Goal: Information Seeking & Learning: Learn about a topic

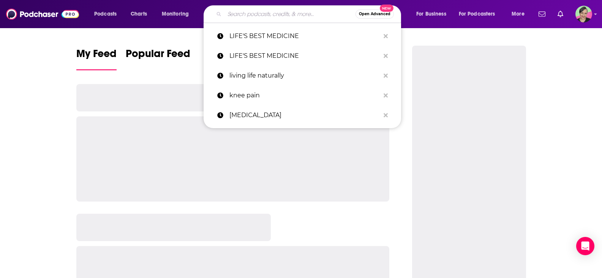
click at [241, 12] on input "Search podcasts, credits, & more..." at bounding box center [290, 14] width 131 height 12
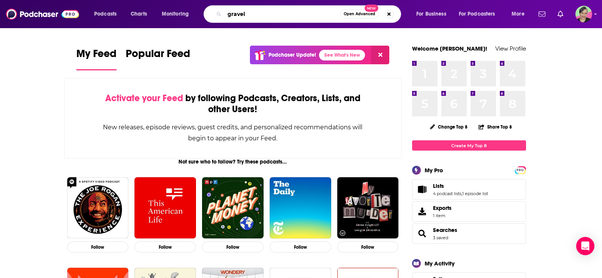
type input "gravel"
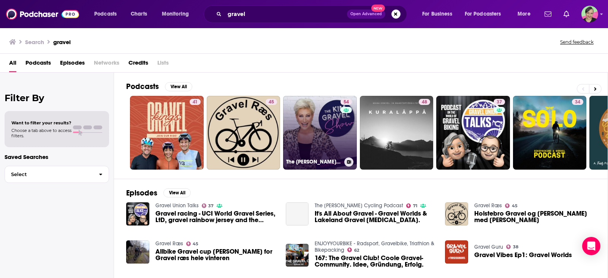
click at [331, 119] on link "54 The [PERSON_NAME] Show" at bounding box center [320, 133] width 74 height 74
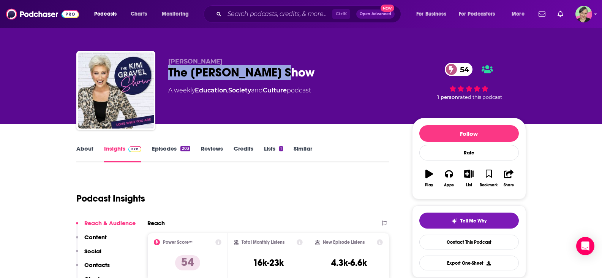
drag, startPoint x: 296, startPoint y: 69, endPoint x: 169, endPoint y: 70, distance: 127.3
click at [169, 70] on div "The [PERSON_NAME] Show 54" at bounding box center [284, 72] width 232 height 15
copy h2 "The [PERSON_NAME] Show"
click at [163, 148] on link "Episodes 203" at bounding box center [171, 153] width 38 height 17
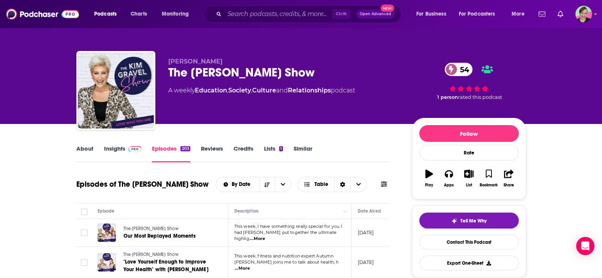
click at [84, 148] on link "About" at bounding box center [84, 153] width 17 height 17
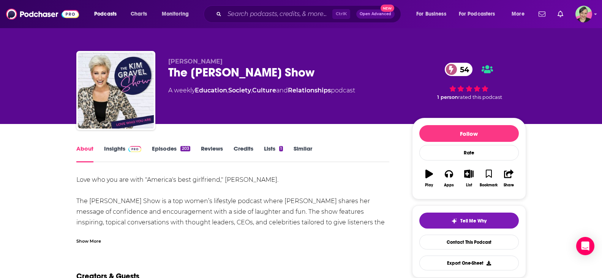
click at [118, 148] on link "Insights" at bounding box center [123, 153] width 38 height 17
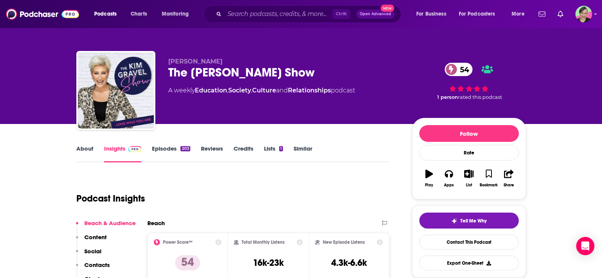
click at [83, 151] on link "About" at bounding box center [84, 153] width 17 height 17
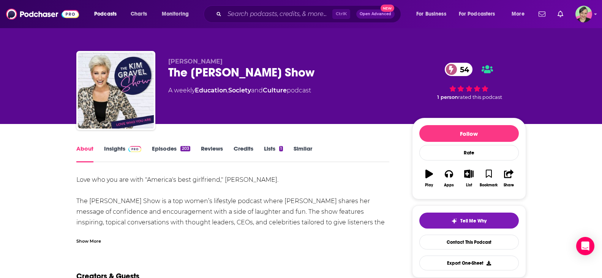
scroll to position [38, 0]
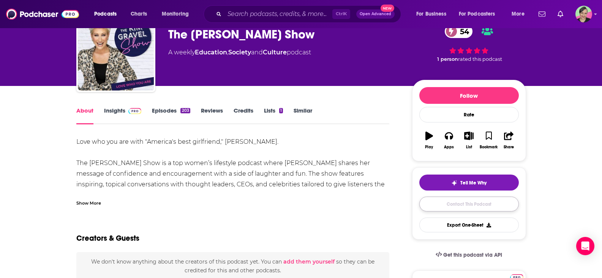
click at [485, 204] on link "Contact This Podcast" at bounding box center [470, 204] width 100 height 15
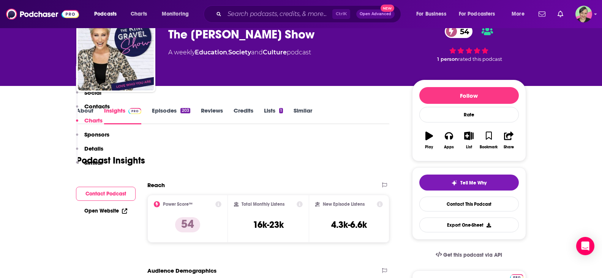
scroll to position [783, 0]
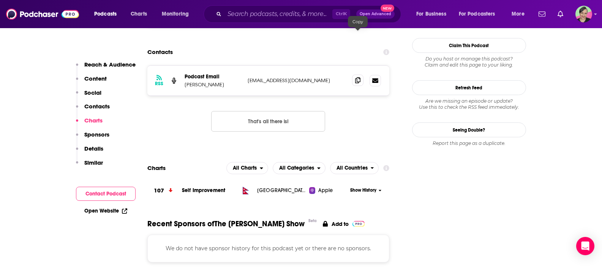
click at [360, 77] on icon at bounding box center [357, 80] width 5 height 6
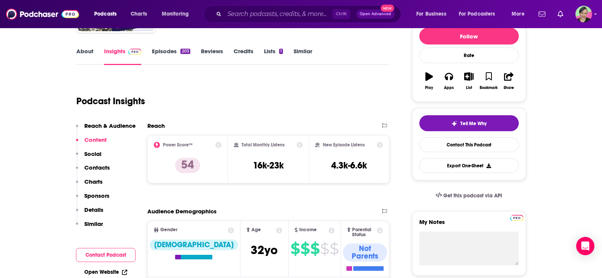
scroll to position [0, 0]
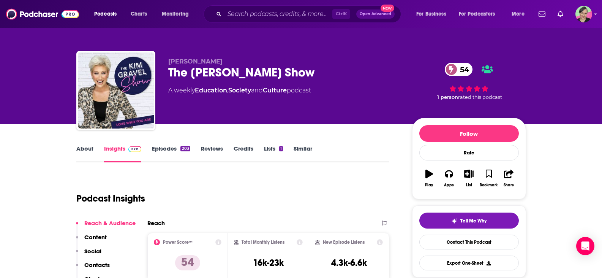
click at [301, 146] on link "Similar" at bounding box center [303, 153] width 19 height 17
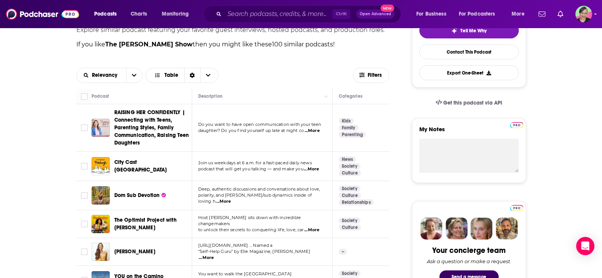
scroll to position [38, 0]
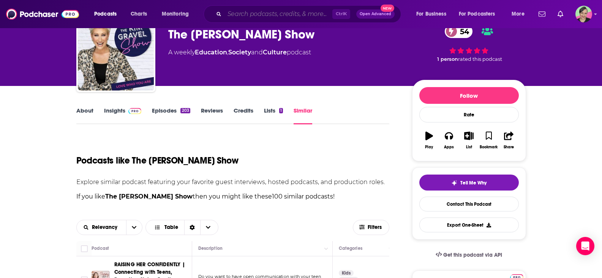
click at [261, 14] on input "Search podcasts, credits, & more..." at bounding box center [279, 14] width 108 height 12
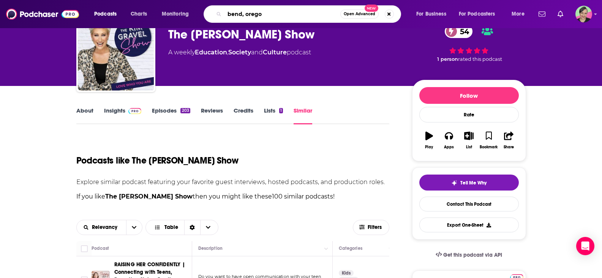
type input "[GEOGRAPHIC_DATA], [US_STATE]"
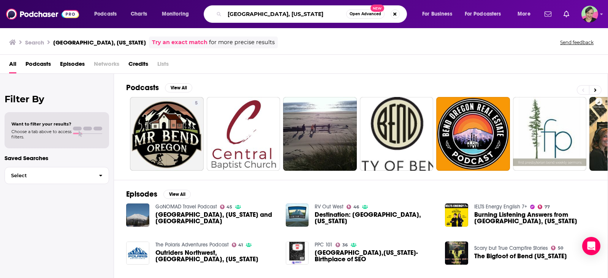
drag, startPoint x: 279, startPoint y: 13, endPoint x: 198, endPoint y: 8, distance: 81.9
click at [198, 8] on div "Podcasts Charts Monitoring bend, [US_STATE] Open Advanced New For Business For …" at bounding box center [313, 13] width 449 height 17
type input "the point"
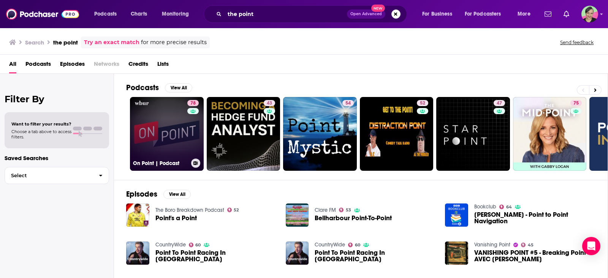
click at [173, 114] on link "78 On Point | Podcast" at bounding box center [167, 134] width 74 height 74
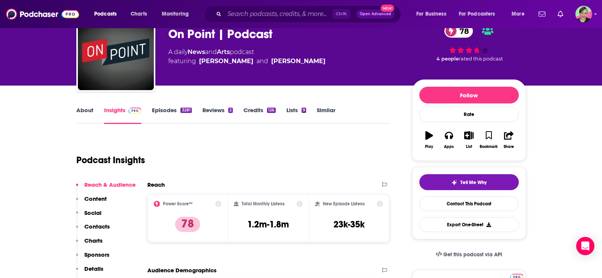
scroll to position [38, 0]
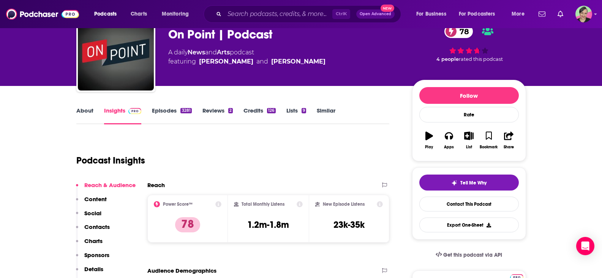
click at [84, 108] on link "About" at bounding box center [84, 115] width 17 height 17
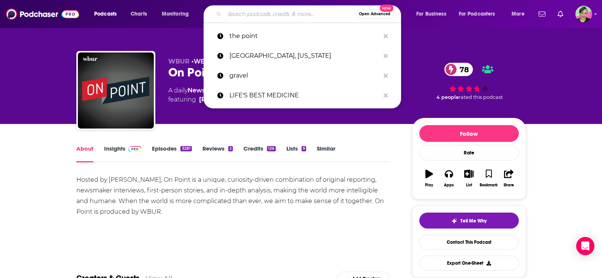
click at [246, 14] on input "Search podcasts, credits, & more..." at bounding box center [290, 14] width 131 height 12
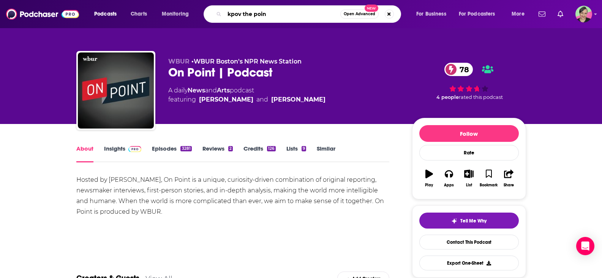
type input "kpov the point"
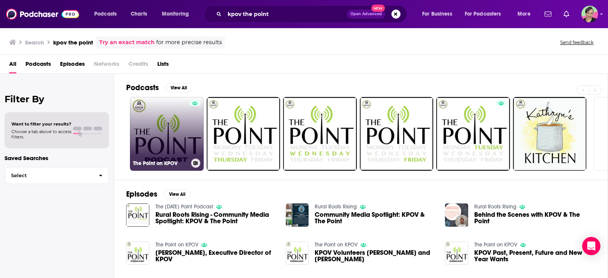
click at [177, 113] on link "The Point on KPOV" at bounding box center [167, 134] width 74 height 74
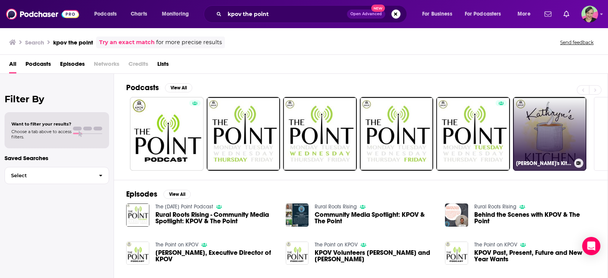
click at [544, 126] on link "[PERSON_NAME]'s Kitchen" at bounding box center [550, 134] width 74 height 74
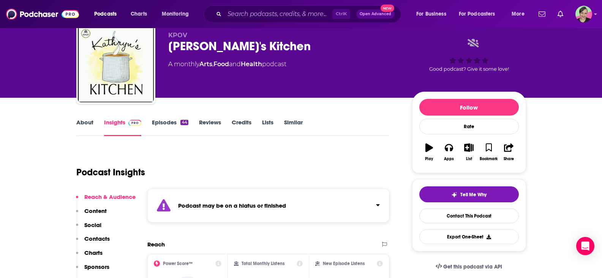
scroll to position [38, 0]
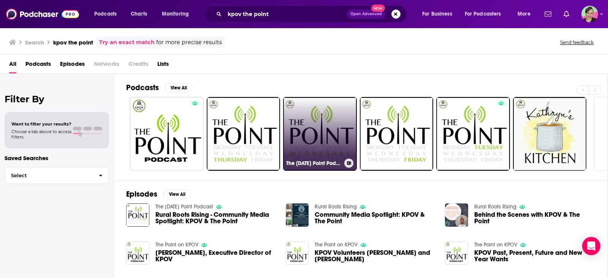
click at [303, 121] on link "The [DATE] Point Podcast" at bounding box center [320, 134] width 74 height 74
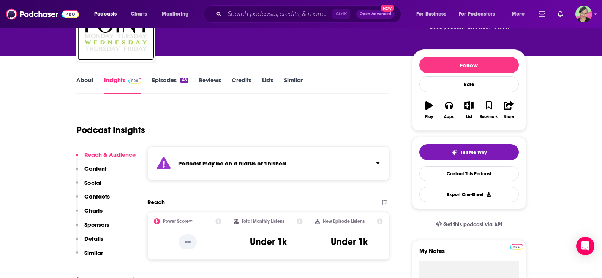
scroll to position [76, 0]
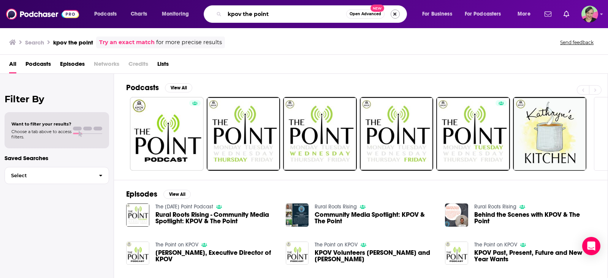
drag, startPoint x: 242, startPoint y: 14, endPoint x: 395, endPoint y: 17, distance: 152.1
click at [391, 19] on div "kpov the point Open Advanced New" at bounding box center [305, 13] width 203 height 17
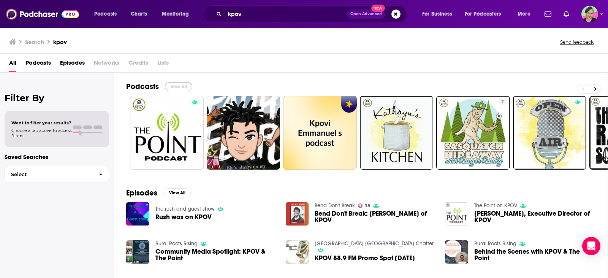
click at [178, 87] on button "View All" at bounding box center [178, 86] width 27 height 9
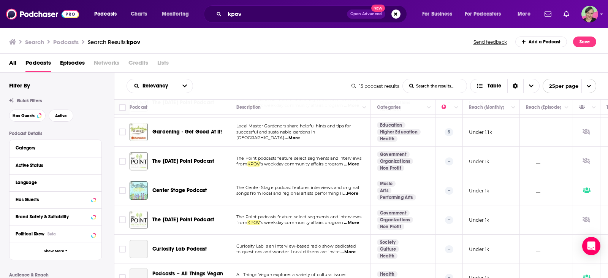
scroll to position [276, 0]
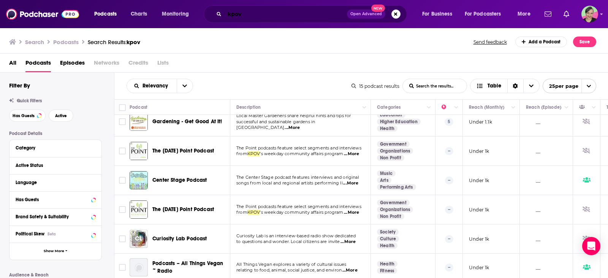
drag, startPoint x: 247, startPoint y: 11, endPoint x: 209, endPoint y: 13, distance: 38.8
click at [209, 13] on div "kpov Open Advanced New" at bounding box center [305, 13] width 203 height 17
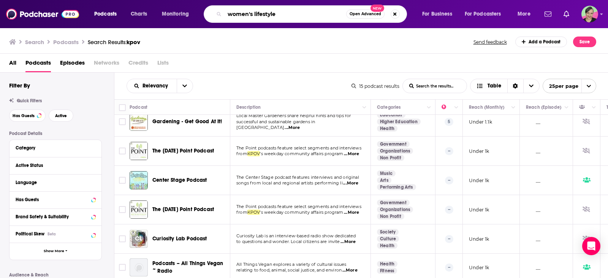
type input "women's lifestyle"
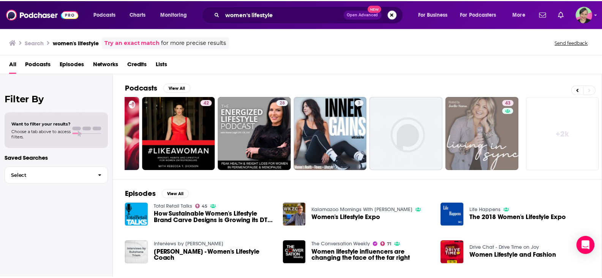
scroll to position [114, 0]
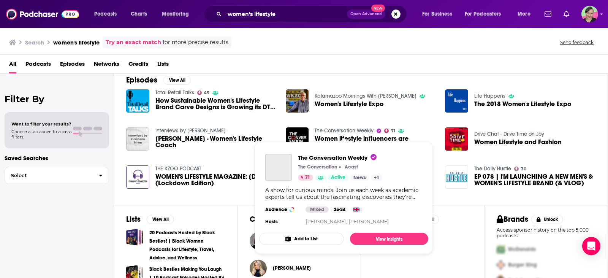
click at [348, 130] on link "The Conversation Weekly" at bounding box center [344, 130] width 59 height 6
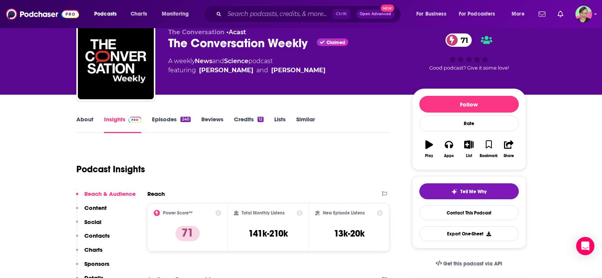
scroll to position [38, 0]
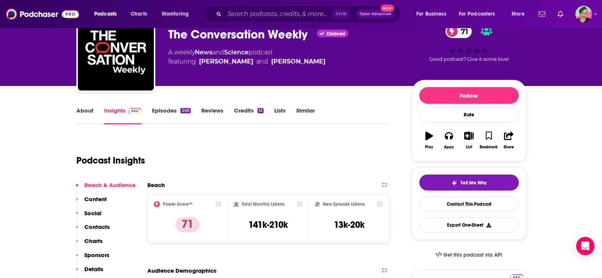
click at [83, 110] on link "About" at bounding box center [84, 115] width 17 height 17
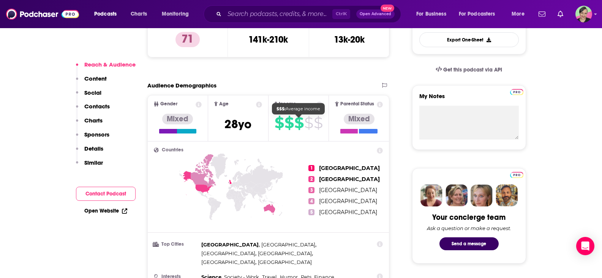
scroll to position [228, 0]
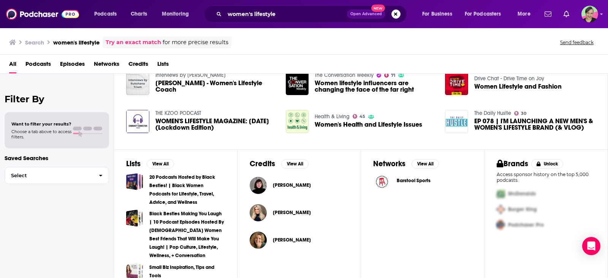
scroll to position [179, 0]
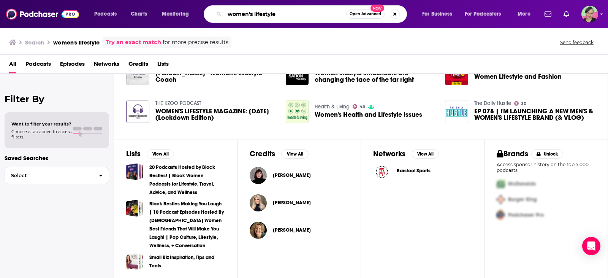
drag, startPoint x: 279, startPoint y: 11, endPoint x: 254, endPoint y: 19, distance: 25.6
click at [254, 19] on input "women's lifestyle" at bounding box center [286, 14] width 122 height 12
type input "w"
type input "protein diet and women"
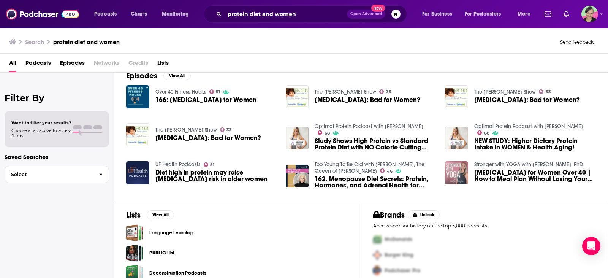
scroll to position [130, 0]
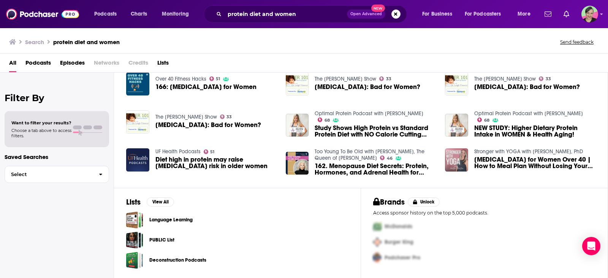
click at [326, 154] on div "Podcasts Charts Monitoring protein diet and women Open Advanced New For Busines…" at bounding box center [304, 139] width 608 height 278
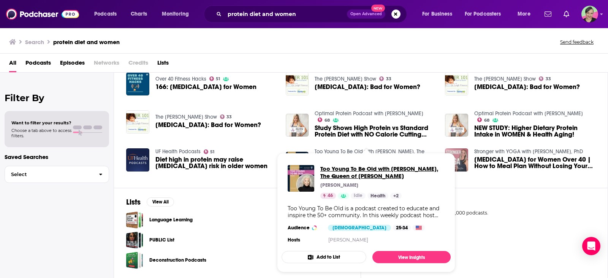
click at [334, 170] on span "Too Young To Be Old with [PERSON_NAME], The Queen of [PERSON_NAME]" at bounding box center [382, 172] width 124 height 14
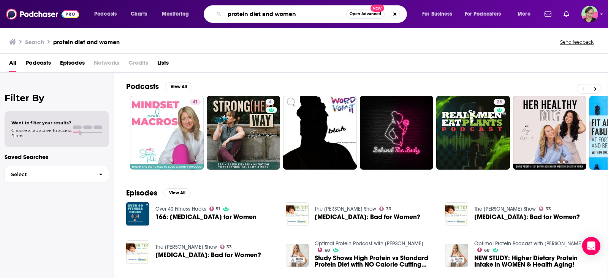
drag, startPoint x: 277, startPoint y: 11, endPoint x: 208, endPoint y: 9, distance: 68.8
click at [208, 9] on div "protein diet and women Open Advanced New" at bounding box center [305, 13] width 203 height 17
click at [113, 11] on span "Podcasts" at bounding box center [105, 14] width 22 height 11
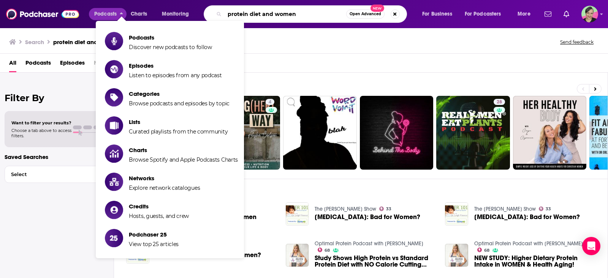
click at [315, 14] on input "protein diet and women" at bounding box center [286, 14] width 122 height 12
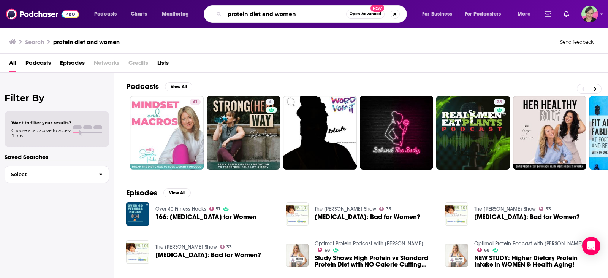
drag, startPoint x: 315, startPoint y: 14, endPoint x: 212, endPoint y: 10, distance: 103.5
click at [212, 10] on div "protein diet and women Open Advanced New" at bounding box center [305, 13] width 203 height 17
click at [360, 16] on button "Open Advanced New" at bounding box center [365, 14] width 38 height 9
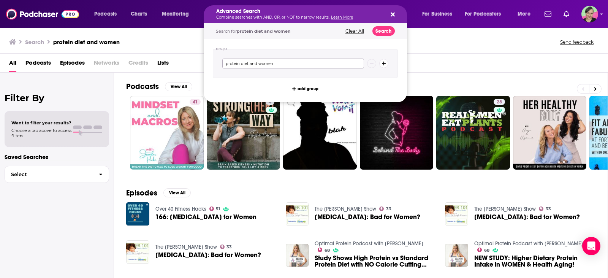
drag, startPoint x: 312, startPoint y: 65, endPoint x: 219, endPoint y: 65, distance: 93.1
click at [219, 65] on div "protein diet and women" at bounding box center [305, 63] width 185 height 29
type input "protein"
click at [232, 50] on div "protein" at bounding box center [305, 63] width 185 height 29
click at [379, 28] on button "Search" at bounding box center [383, 31] width 22 height 10
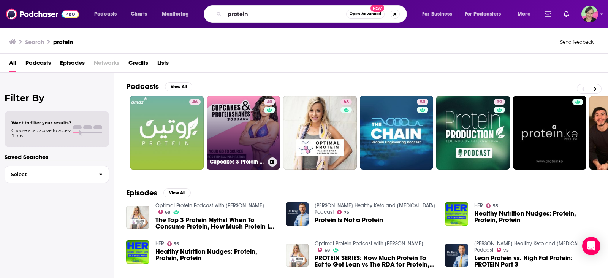
click at [222, 129] on link "40 Cupcakes & Protein Shakes" at bounding box center [244, 133] width 74 height 74
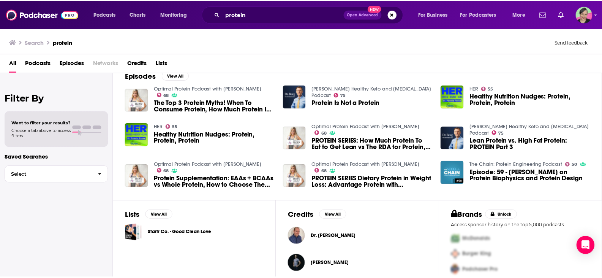
scroll to position [117, 0]
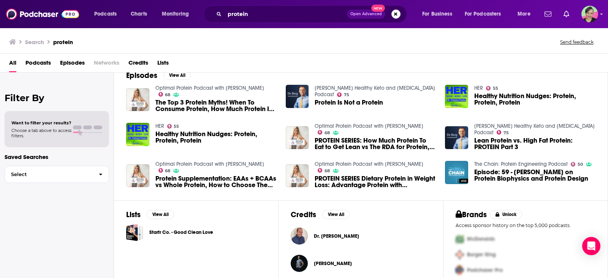
click at [503, 124] on link "[PERSON_NAME] Healthy Keto and [MEDICAL_DATA] Podcast" at bounding box center [534, 129] width 120 height 13
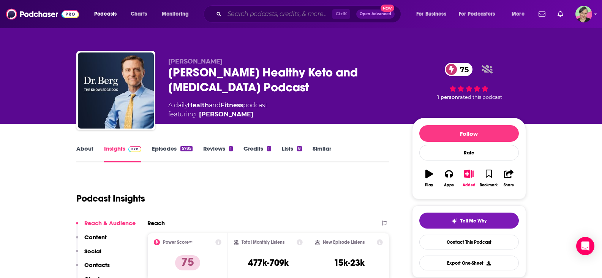
click at [236, 12] on input "Search podcasts, credits, & more..." at bounding box center [279, 14] width 108 height 12
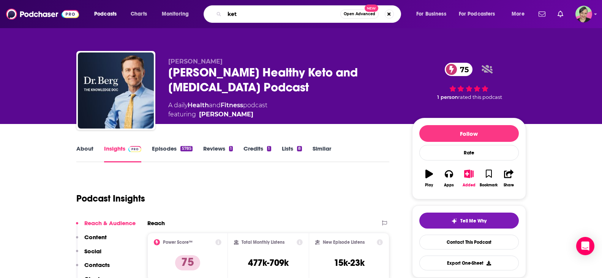
type input "keto"
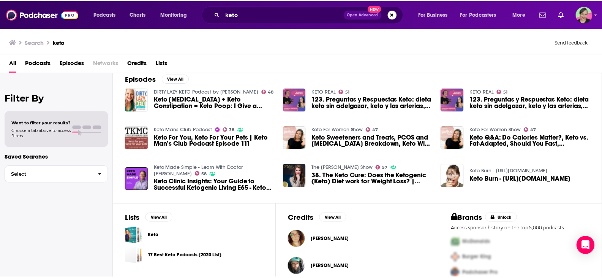
scroll to position [152, 0]
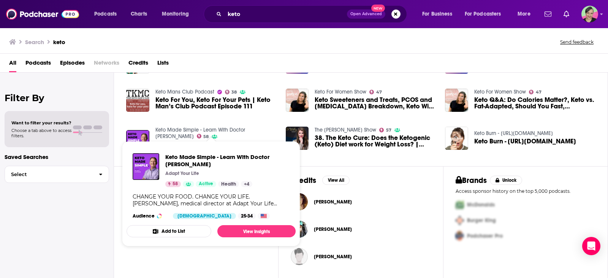
click at [194, 129] on link "Keto Made Simple - Learn With Doctor [PERSON_NAME]" at bounding box center [200, 133] width 90 height 13
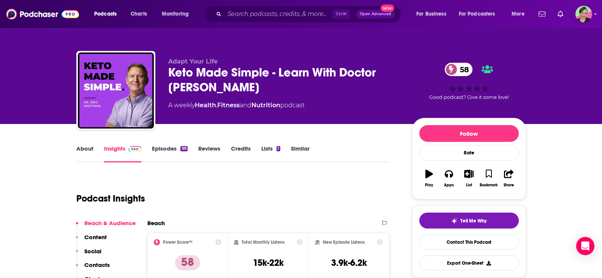
click at [80, 148] on link "About" at bounding box center [84, 153] width 17 height 17
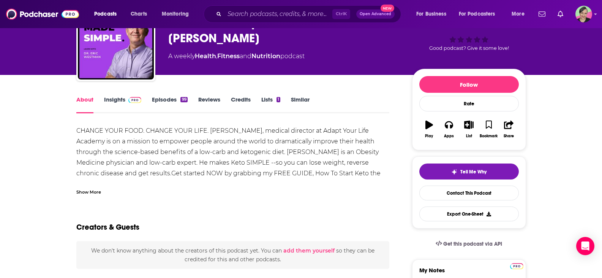
scroll to position [76, 0]
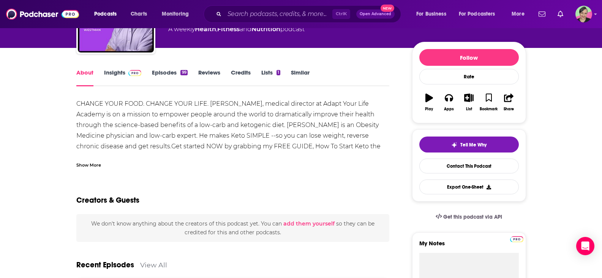
click at [117, 75] on link "Insights" at bounding box center [123, 77] width 38 height 17
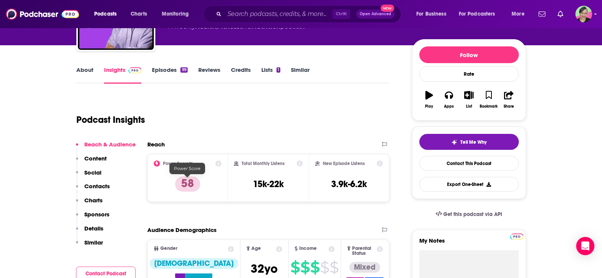
scroll to position [76, 0]
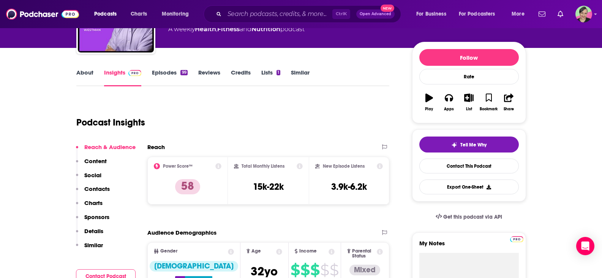
click at [169, 72] on link "Episodes 99" at bounding box center [169, 77] width 35 height 17
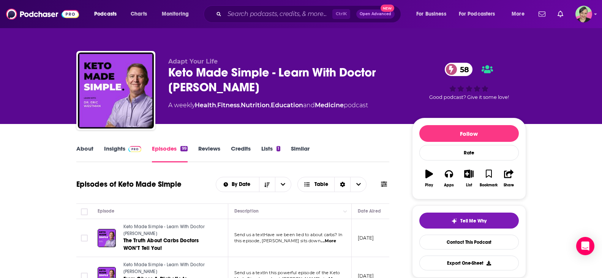
scroll to position [114, 0]
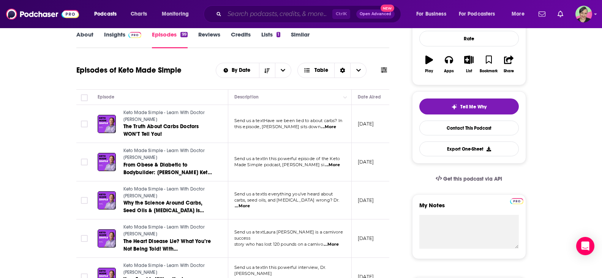
click at [298, 13] on input "Search podcasts, credits, & more..." at bounding box center [279, 14] width 108 height 12
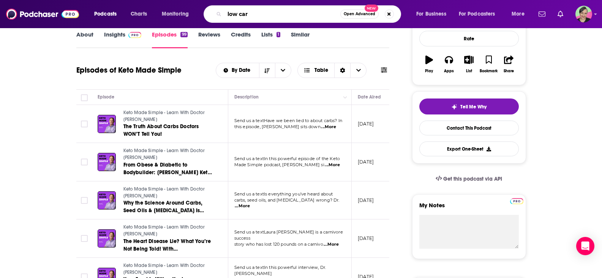
type input "low carb"
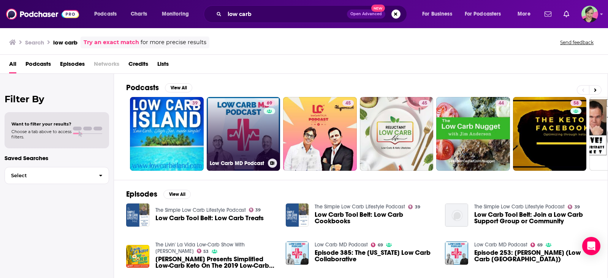
click at [251, 118] on link "69 Low Carb MD Podcast" at bounding box center [244, 134] width 74 height 74
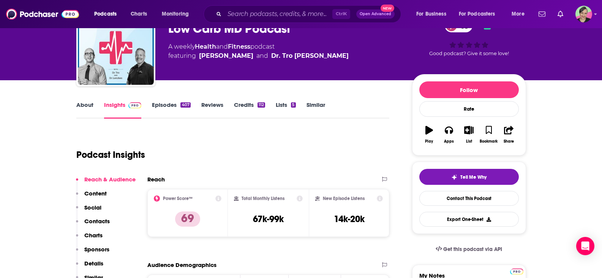
scroll to position [38, 0]
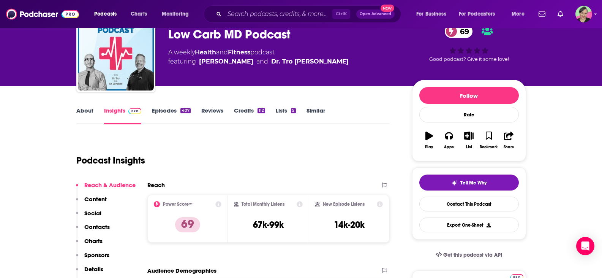
click at [158, 108] on link "Episodes 407" at bounding box center [171, 115] width 38 height 17
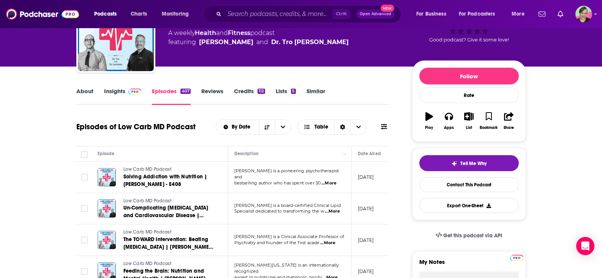
scroll to position [76, 0]
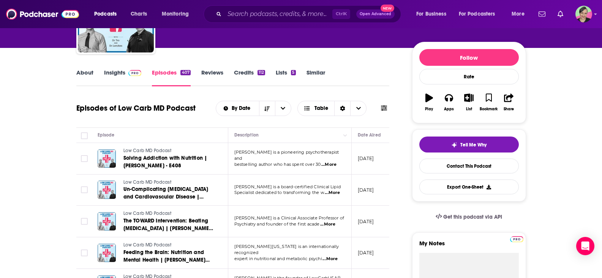
click at [90, 73] on link "About" at bounding box center [84, 77] width 17 height 17
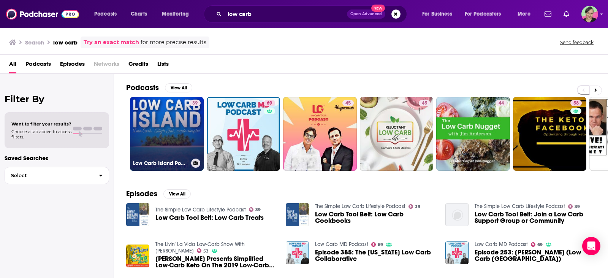
click at [177, 112] on link "39 Low Carb Island Podcast - Low Carb Island" at bounding box center [167, 134] width 74 height 74
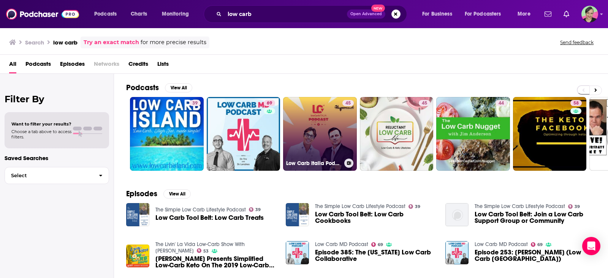
click at [340, 125] on link "45 Low Carb Italia Podcast" at bounding box center [320, 134] width 74 height 74
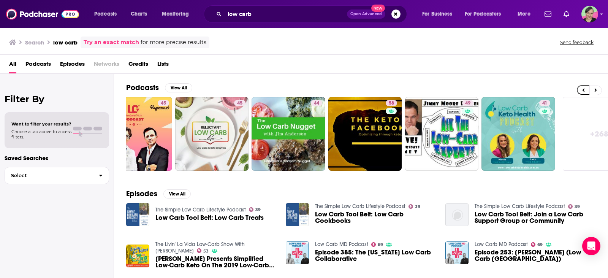
scroll to position [0, 189]
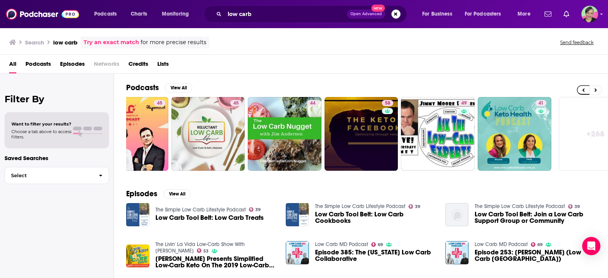
click at [361, 143] on link "58" at bounding box center [362, 134] width 74 height 74
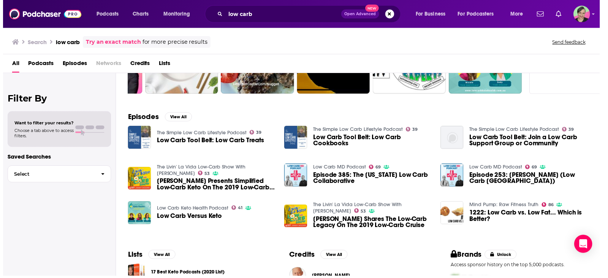
scroll to position [114, 0]
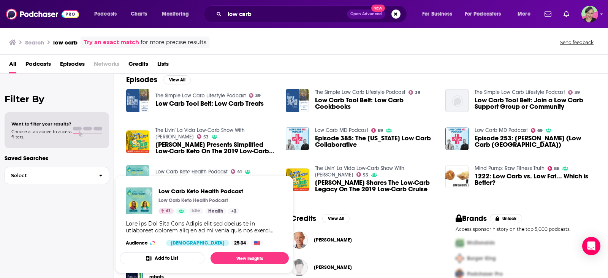
click at [183, 171] on span "Low Carb Keto Health Podcast Low Carb Keto Health Podcast 41 Idle Health + 3 Au…" at bounding box center [204, 224] width 178 height 107
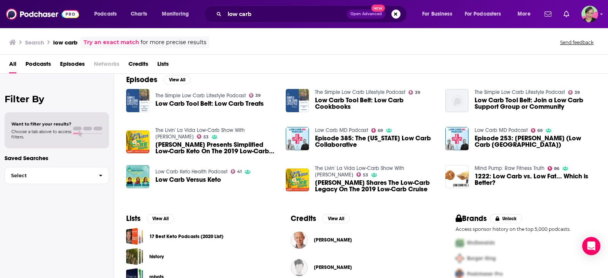
click at [184, 171] on div "Podcasts Charts Monitoring low carb Open Advanced New For Business For Podcaste…" at bounding box center [304, 139] width 608 height 278
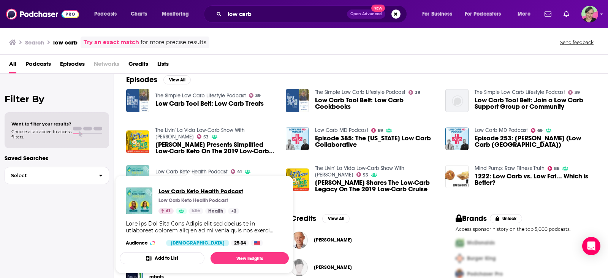
click at [194, 190] on span "Low Carb Keto Health Podcast" at bounding box center [200, 190] width 85 height 7
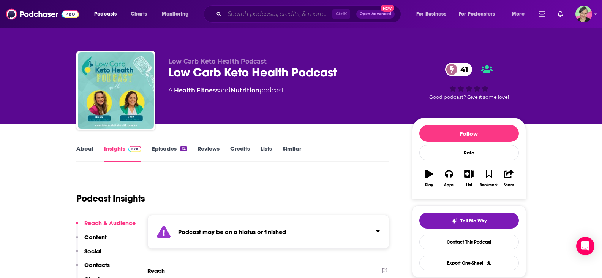
click at [246, 13] on input "Search podcasts, credits, & more..." at bounding box center [279, 14] width 108 height 12
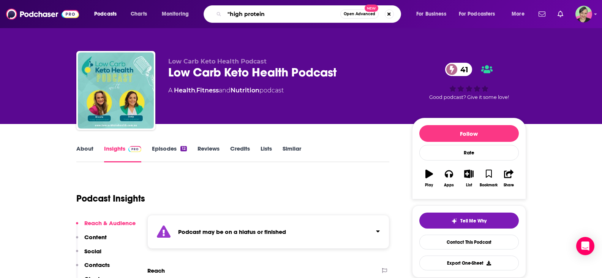
type input ""high protein""
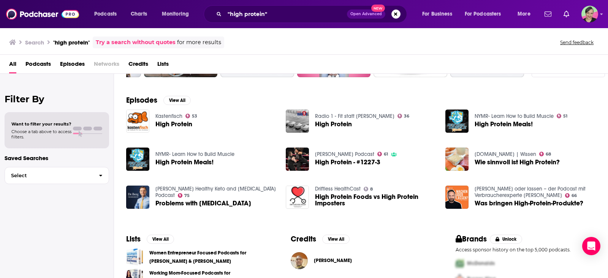
scroll to position [130, 0]
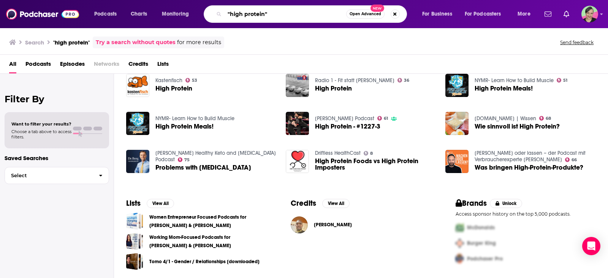
click at [265, 14] on input ""high protein"" at bounding box center [286, 14] width 122 height 12
type input ""high protein diet""
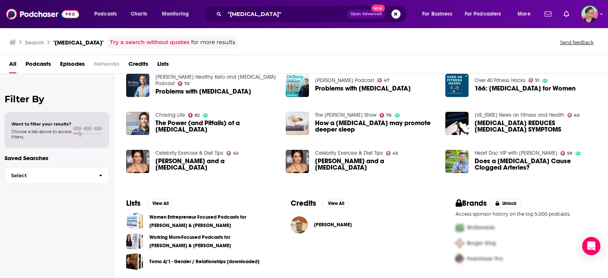
scroll to position [92, 0]
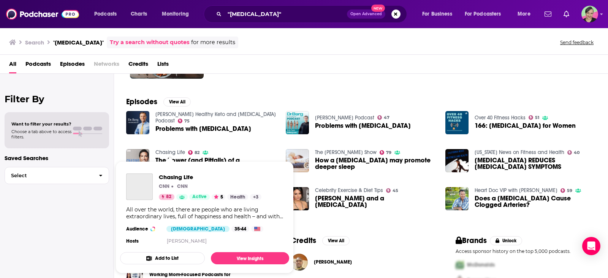
click at [170, 152] on link "Chasing Life" at bounding box center [170, 152] width 30 height 6
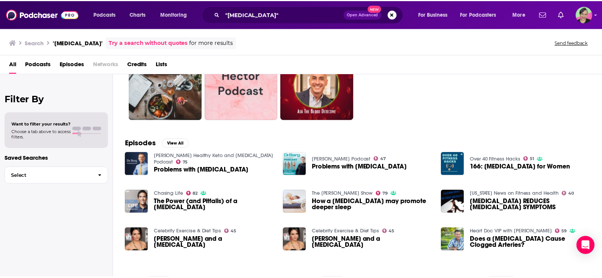
scroll to position [76, 0]
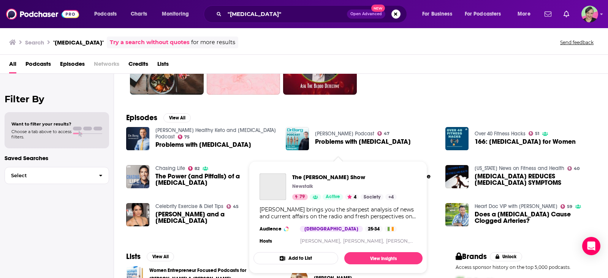
click at [341, 166] on span "The Pat Kenny Show Newstalk 79 Active 4 Society + 4 Pat brings you the sharpest…" at bounding box center [338, 217] width 169 height 112
click at [334, 178] on span "The Pat Kenny Show" at bounding box center [344, 176] width 105 height 7
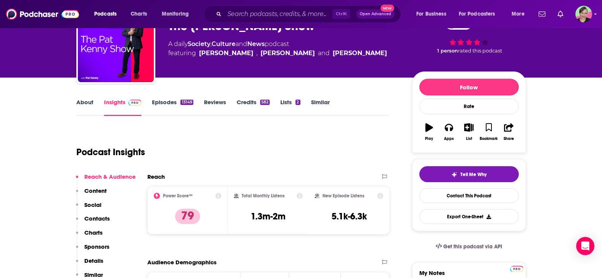
scroll to position [76, 0]
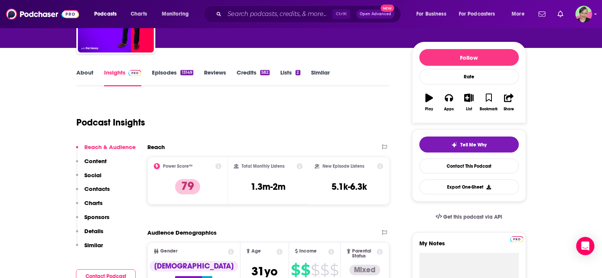
click at [89, 72] on link "About" at bounding box center [84, 77] width 17 height 17
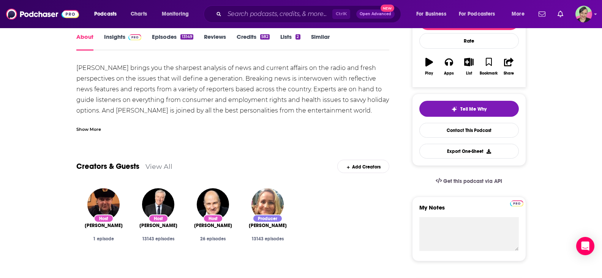
scroll to position [76, 0]
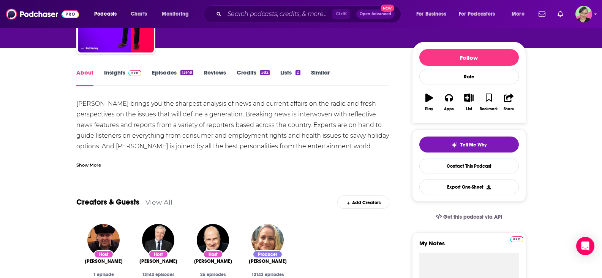
click at [162, 75] on link "Episodes 13149" at bounding box center [172, 77] width 41 height 17
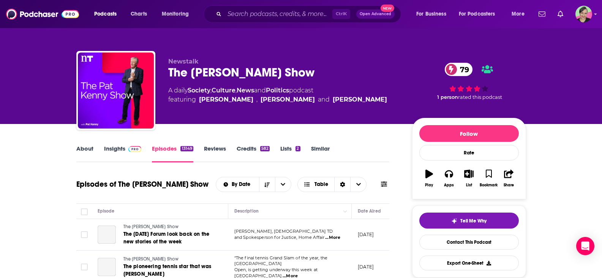
scroll to position [152, 0]
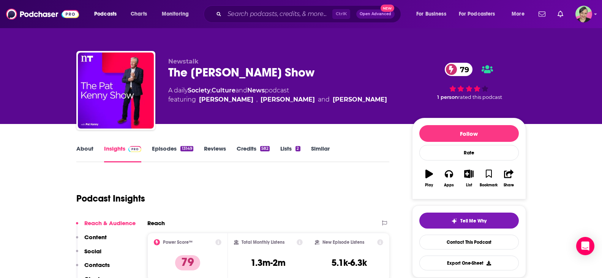
click at [177, 145] on link "Episodes 13149" at bounding box center [172, 153] width 41 height 17
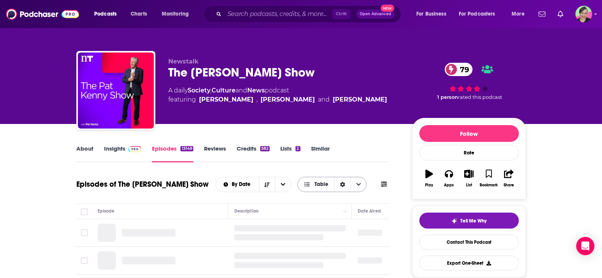
click at [382, 182] on icon at bounding box center [384, 183] width 6 height 5
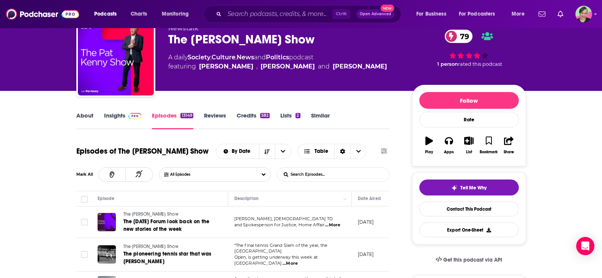
scroll to position [38, 0]
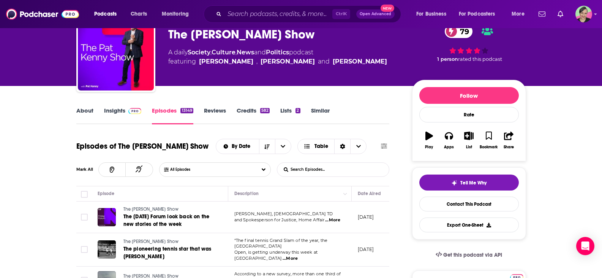
click at [329, 170] on input "List Search Input" at bounding box center [316, 170] width 79 height 14
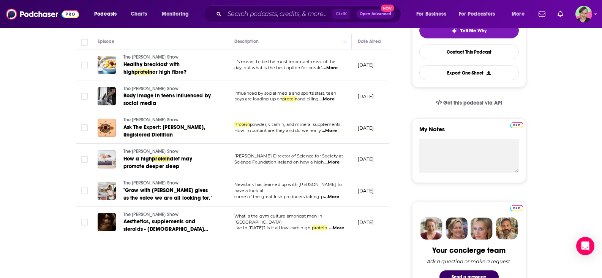
scroll to position [114, 0]
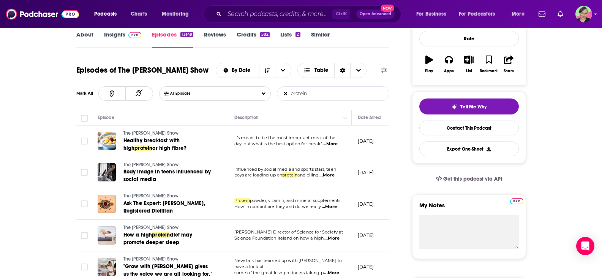
click at [261, 85] on div "Episodes of The Pat Kenny Show By Date Table Mark All All Episodes protein List…" at bounding box center [233, 85] width 314 height 50
type input "cookbook"
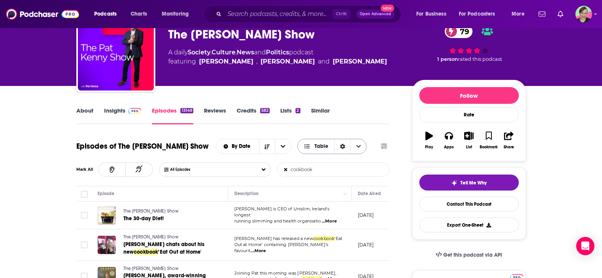
scroll to position [0, 0]
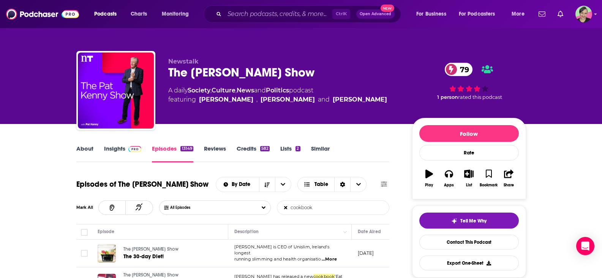
click at [112, 149] on link "Insights" at bounding box center [123, 153] width 38 height 17
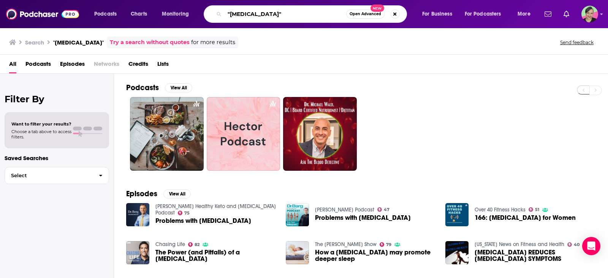
drag, startPoint x: 291, startPoint y: 12, endPoint x: 184, endPoint y: 6, distance: 107.3
click at [184, 6] on div "Podcasts Charts Monitoring "high protein diet" Open Advanced New For Business F…" at bounding box center [313, 13] width 449 height 17
type input "annie lampella"
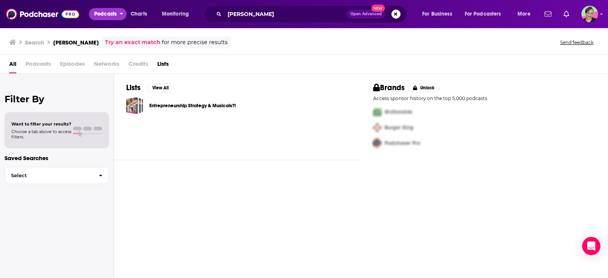
click at [105, 15] on span "Podcasts" at bounding box center [105, 14] width 22 height 11
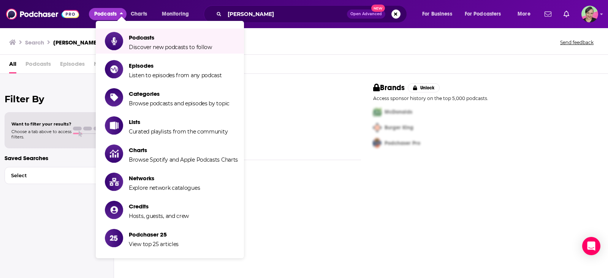
click at [105, 15] on span "Podcasts" at bounding box center [105, 14] width 22 height 11
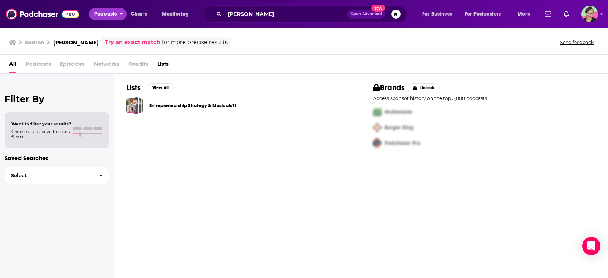
click at [119, 16] on button "Podcasts" at bounding box center [108, 14] width 38 height 12
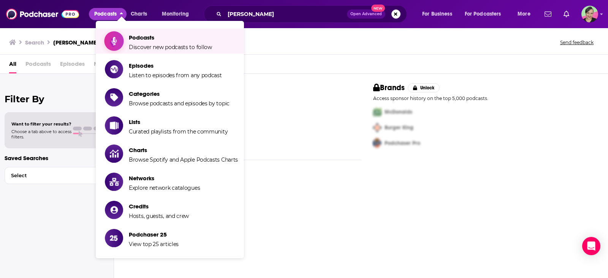
click at [139, 39] on span "Podcasts" at bounding box center [170, 37] width 83 height 7
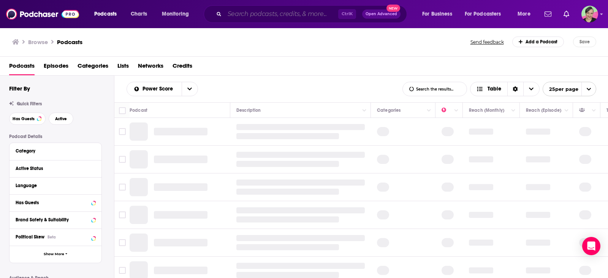
click at [256, 12] on input "Search podcasts, credits, & more..." at bounding box center [282, 14] width 114 height 12
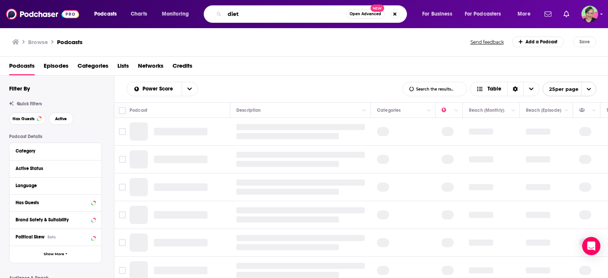
type input "diet"
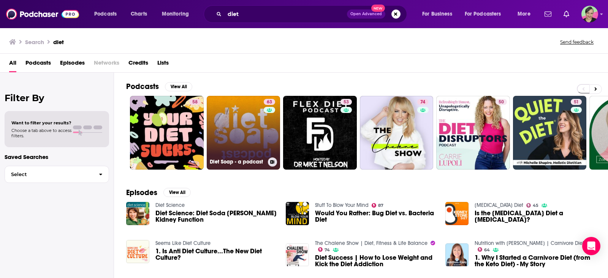
click at [248, 119] on link "63 Diet Soap - a podcast" at bounding box center [244, 133] width 74 height 74
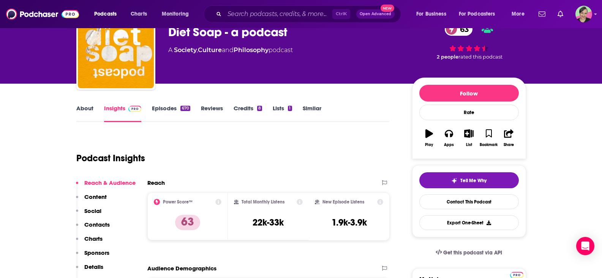
scroll to position [76, 0]
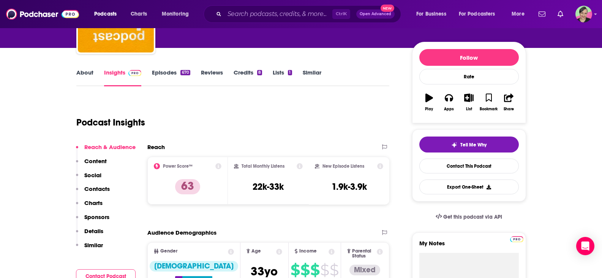
click at [83, 76] on link "About" at bounding box center [84, 77] width 17 height 17
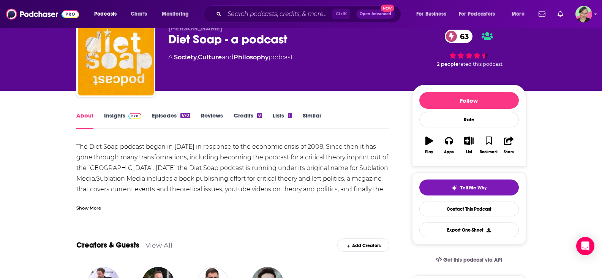
scroll to position [38, 0]
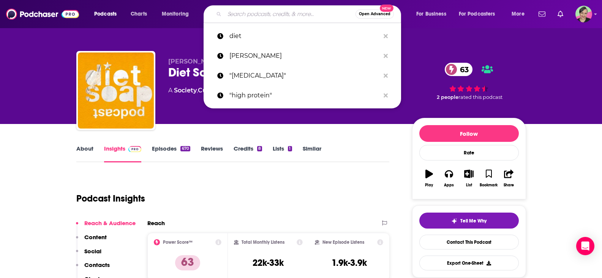
click at [241, 16] on input "Search podcasts, credits, & more..." at bounding box center [290, 14] width 131 height 12
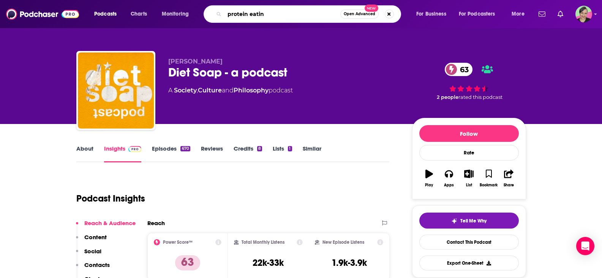
type input "protein eating"
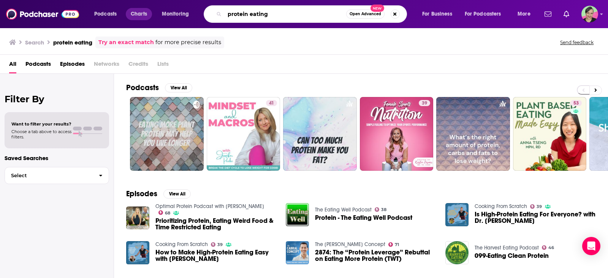
click at [148, 19] on div "Podcasts Charts Monitoring protein eating Open Advanced New For Business For Po…" at bounding box center [313, 13] width 449 height 17
type input "keto"
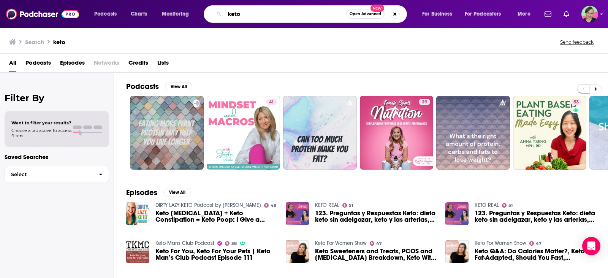
click at [267, 15] on input "keto" at bounding box center [286, 14] width 122 height 12
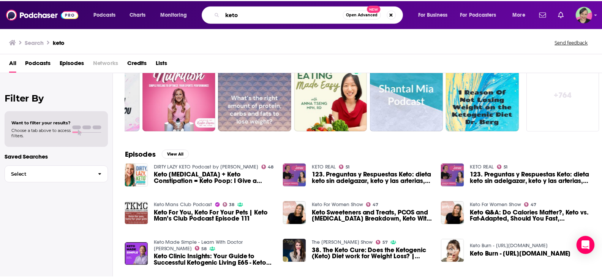
scroll to position [76, 0]
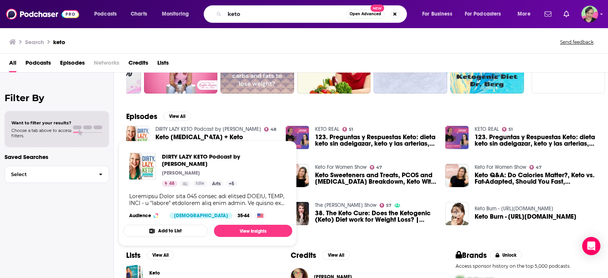
click at [170, 127] on link "DIRTY LAZY KETO Podcast by [PERSON_NAME]" at bounding box center [208, 129] width 106 height 6
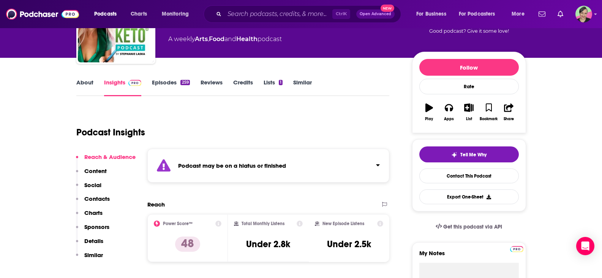
scroll to position [76, 0]
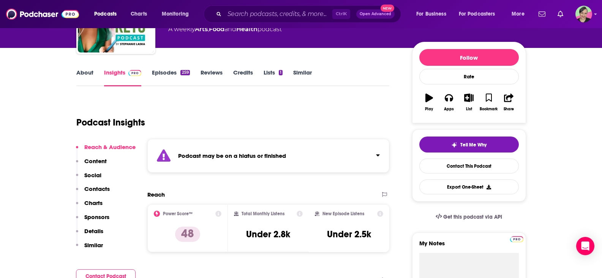
click at [301, 68] on div "About Insights Episodes 259 Reviews Credits Lists 1 Similar" at bounding box center [233, 77] width 314 height 19
click at [304, 73] on link "Similar" at bounding box center [302, 77] width 19 height 17
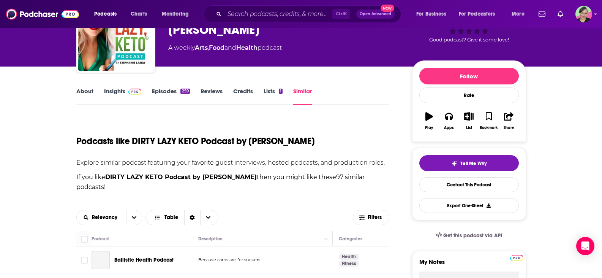
scroll to position [76, 0]
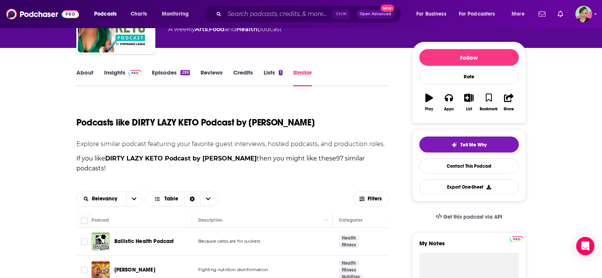
click at [114, 76] on link "Insights" at bounding box center [123, 77] width 38 height 17
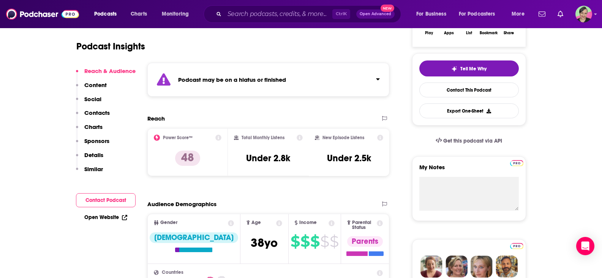
scroll to position [38, 0]
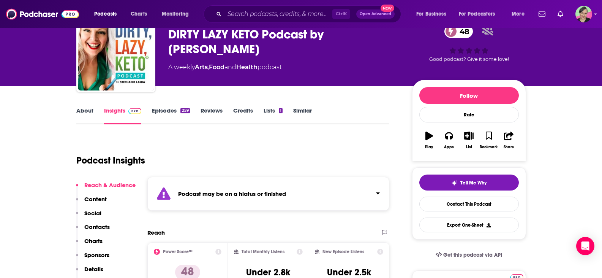
click at [307, 110] on link "Similar" at bounding box center [302, 115] width 19 height 17
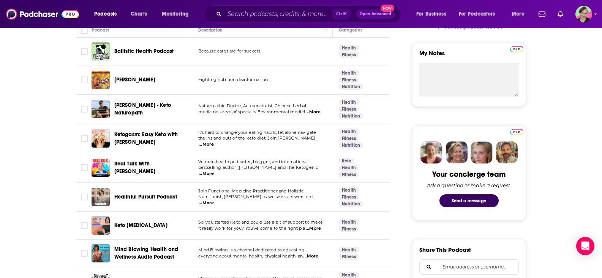
scroll to position [228, 0]
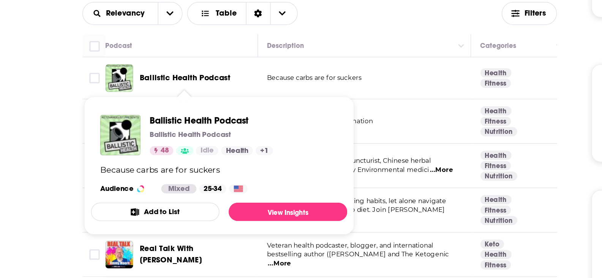
click at [144, 87] on span "Ballistic Health Podcast" at bounding box center [144, 89] width 60 height 6
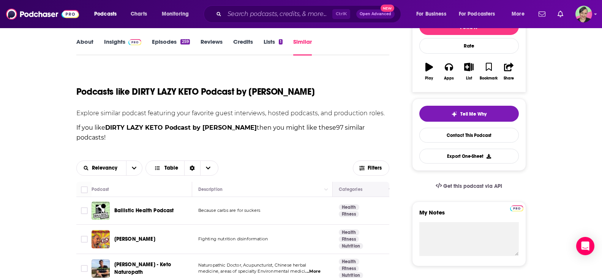
scroll to position [115, 0]
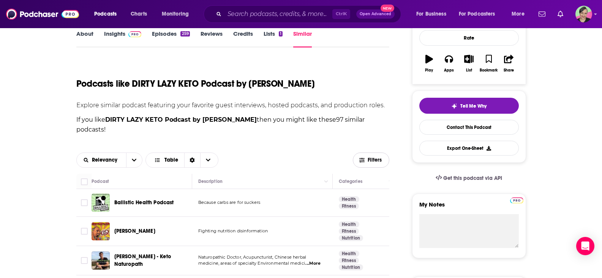
click at [371, 162] on span "Filters" at bounding box center [375, 159] width 15 height 5
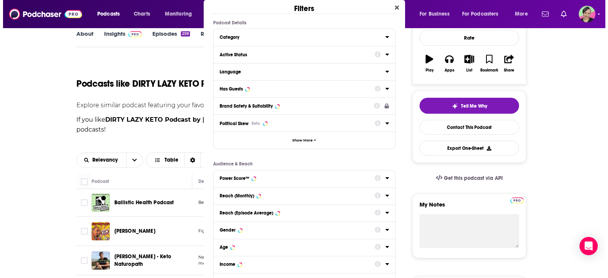
scroll to position [0, 0]
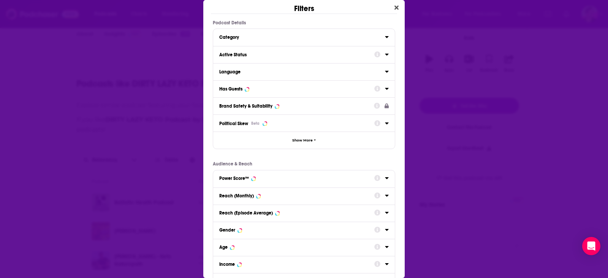
click at [237, 90] on div "Has Guests" at bounding box center [230, 88] width 23 height 5
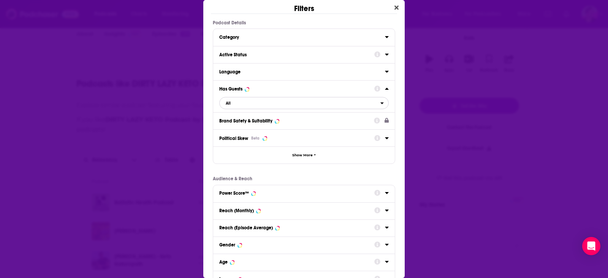
click at [258, 102] on span "All" at bounding box center [300, 103] width 161 height 10
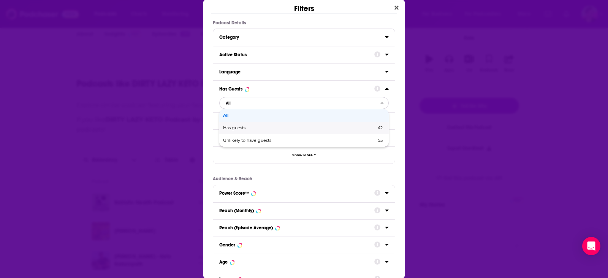
click at [247, 130] on span "Has guests" at bounding box center [267, 128] width 88 height 4
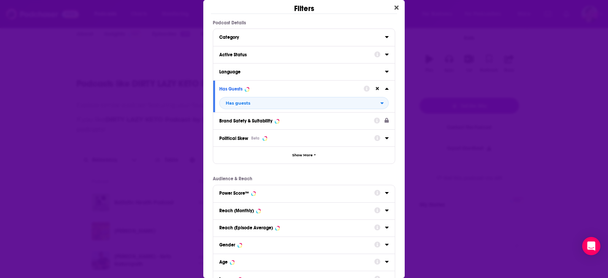
click at [250, 57] on div "Active Status" at bounding box center [294, 54] width 150 height 5
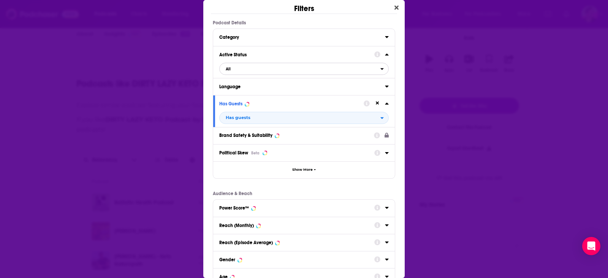
click at [241, 68] on span "All" at bounding box center [300, 69] width 161 height 10
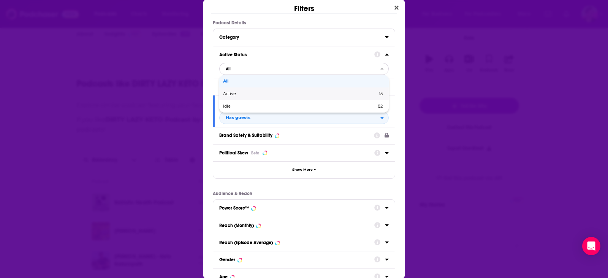
click at [239, 94] on span "Active" at bounding box center [265, 94] width 84 height 4
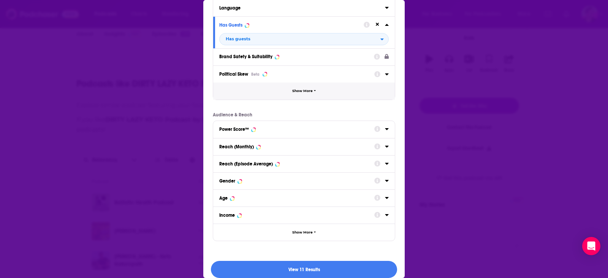
scroll to position [86, 0]
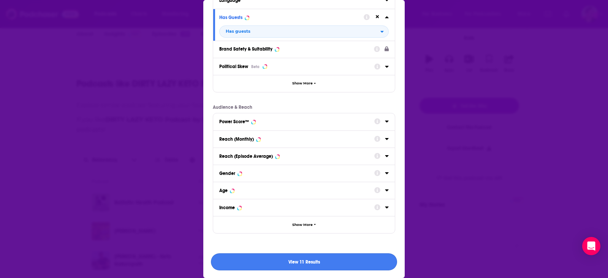
click at [277, 263] on button "View 11 Results" at bounding box center [304, 261] width 186 height 17
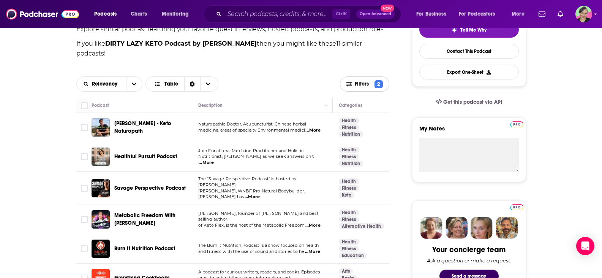
scroll to position [229, 0]
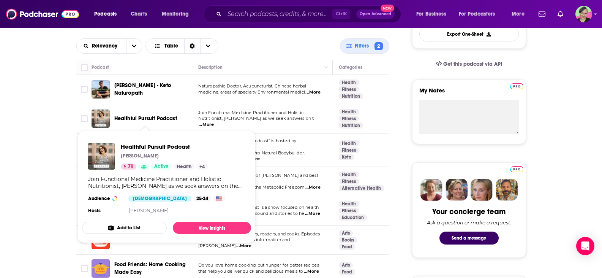
click at [162, 119] on span "Healthful Pursuit Podcast" at bounding box center [145, 118] width 63 height 6
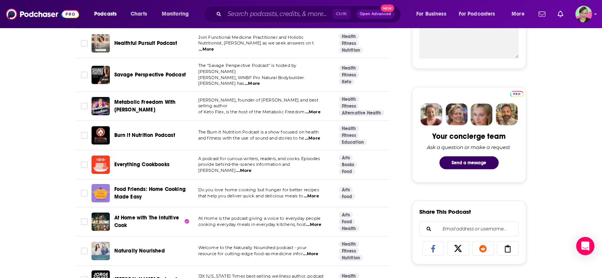
scroll to position [342, 0]
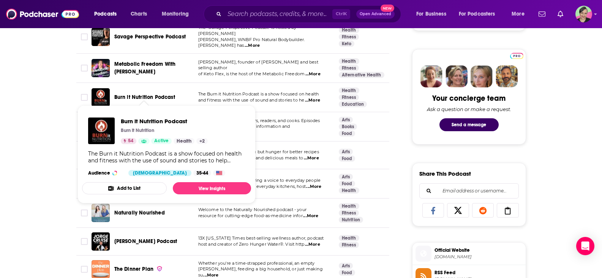
click at [141, 94] on span "Burn it Nutrition Podcast" at bounding box center [144, 97] width 61 height 6
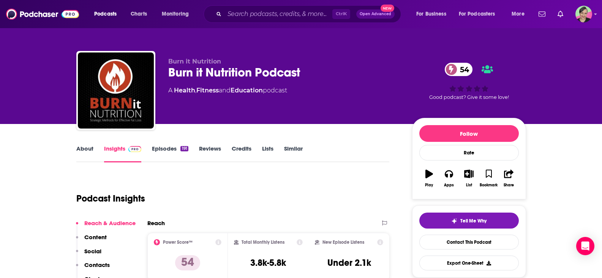
click at [92, 148] on link "About" at bounding box center [84, 153] width 17 height 17
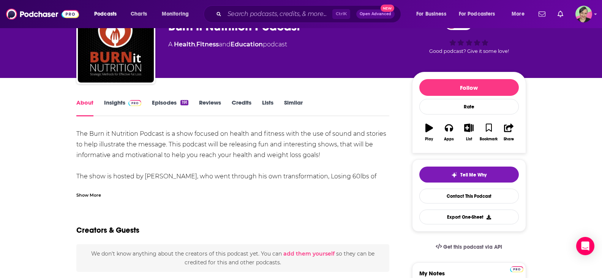
scroll to position [76, 0]
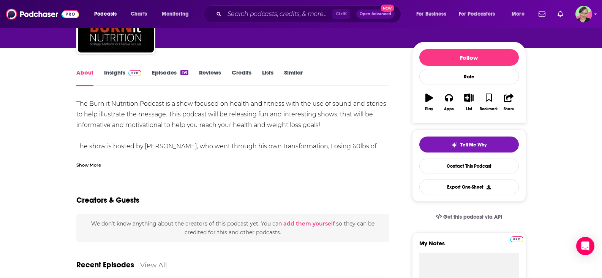
click at [89, 166] on div "Show More" at bounding box center [88, 164] width 25 height 7
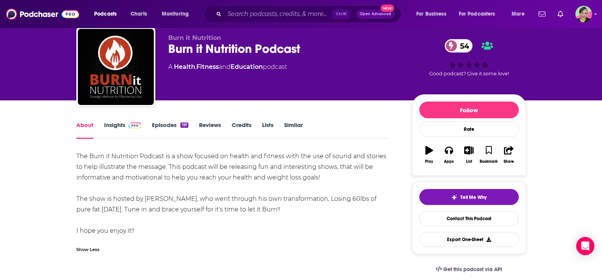
scroll to position [0, 0]
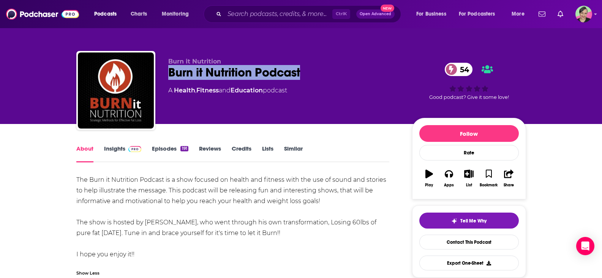
drag, startPoint x: 330, startPoint y: 77, endPoint x: 168, endPoint y: 73, distance: 161.2
click at [168, 73] on div "Burn it Nutrition Podcast 54" at bounding box center [284, 72] width 232 height 15
copy h1 "Burn it Nutrition Podcast"
click at [116, 147] on link "Insights" at bounding box center [123, 153] width 38 height 17
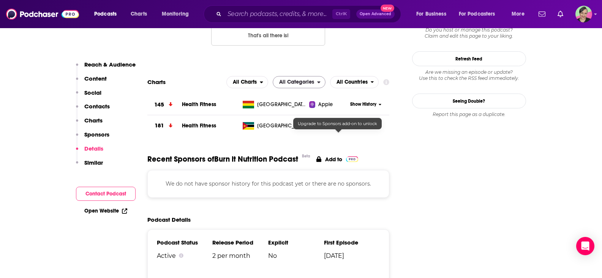
scroll to position [988, 0]
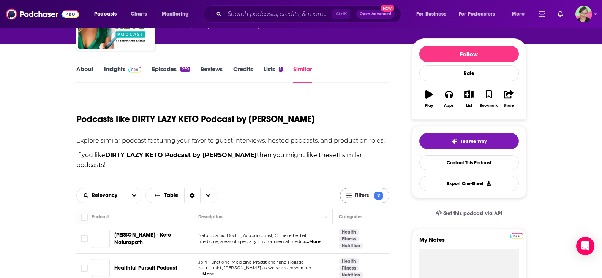
scroll to position [152, 0]
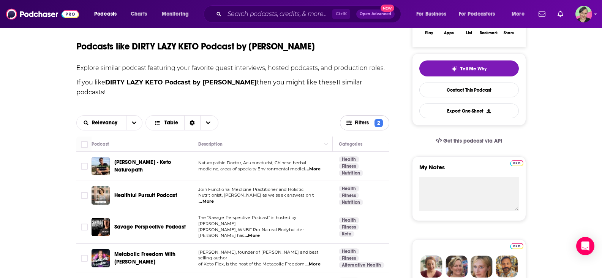
click at [361, 122] on span "Filters" at bounding box center [363, 122] width 17 height 5
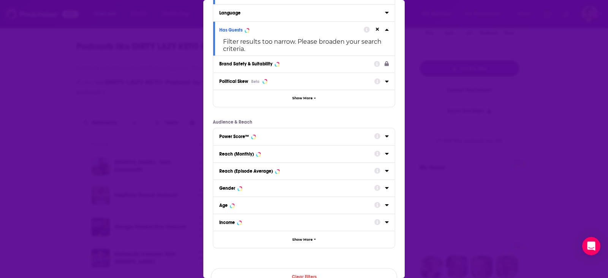
scroll to position [91, 0]
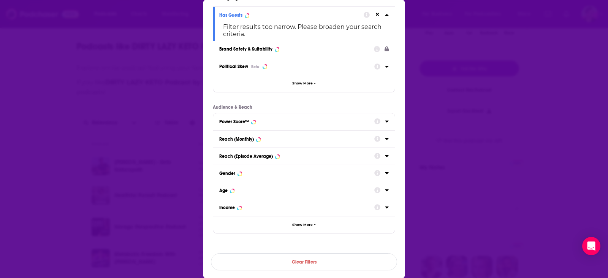
click at [242, 122] on div "Power Score™" at bounding box center [234, 121] width 30 height 5
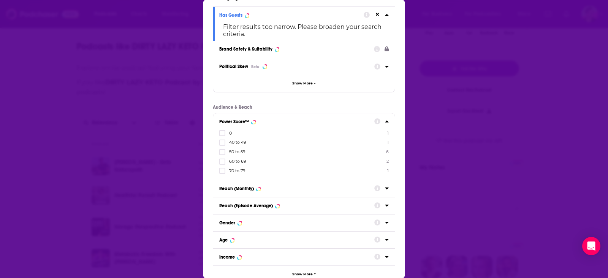
scroll to position [129, 0]
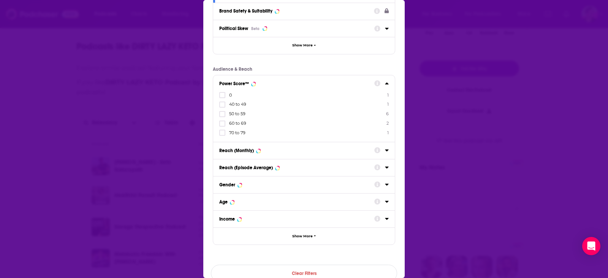
click at [246, 133] on label "70 to 79 1" at bounding box center [304, 133] width 170 height 6
click at [222, 135] on input "multiSelectOption-70-4" at bounding box center [222, 135] width 0 height 0
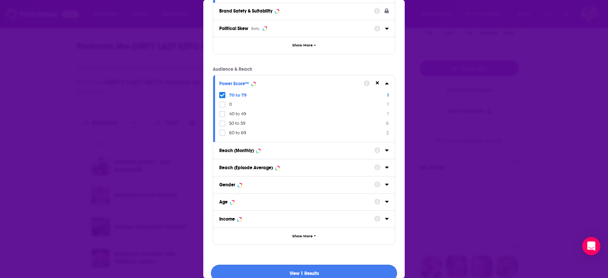
click at [293, 272] on button "View 1 Results" at bounding box center [304, 273] width 186 height 17
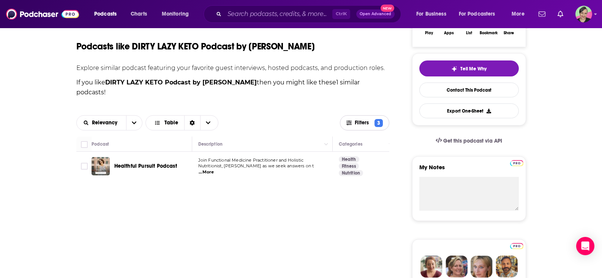
scroll to position [190, 0]
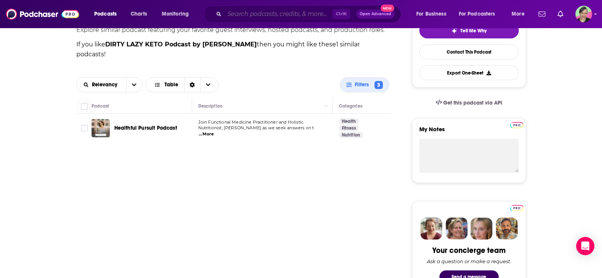
click at [247, 16] on input "Search podcasts, credits, & more..." at bounding box center [279, 14] width 108 height 12
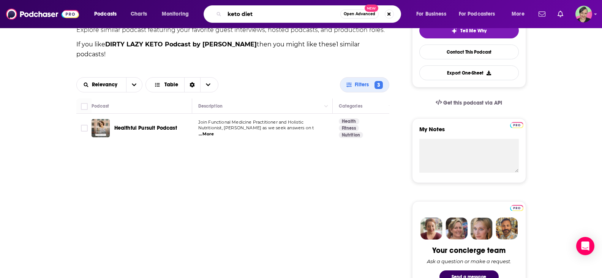
type input "keto diet"
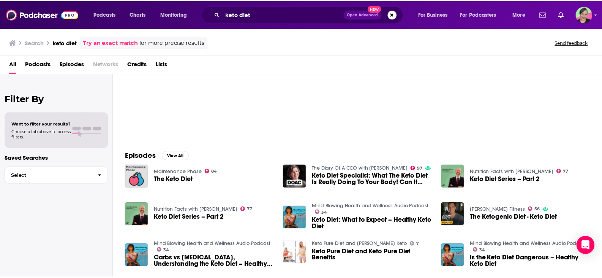
scroll to position [76, 0]
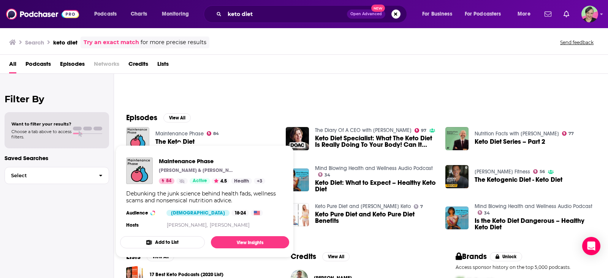
click at [182, 135] on link "Maintenance Phase" at bounding box center [179, 133] width 48 height 6
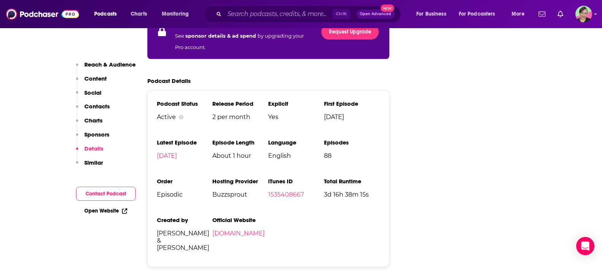
scroll to position [1254, 0]
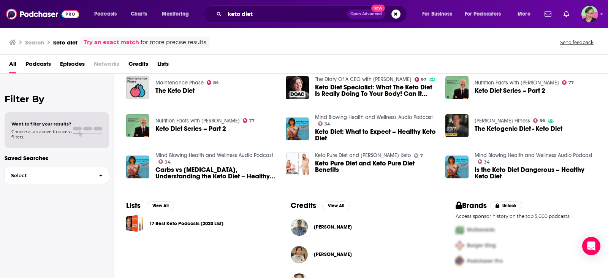
scroll to position [114, 0]
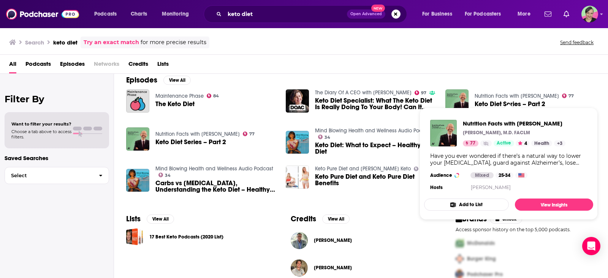
click at [590, 106] on span "Nutrition Facts with Dr. Greger Michael Greger, M.D. FACLM 77 Active 4 Health +…" at bounding box center [509, 163] width 178 height 121
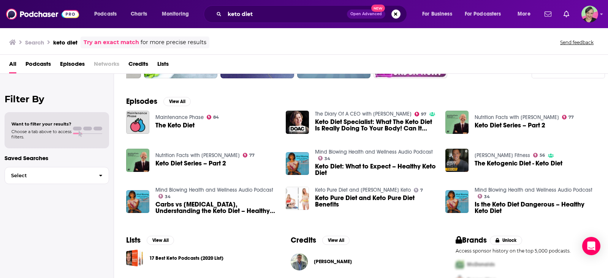
scroll to position [38, 0]
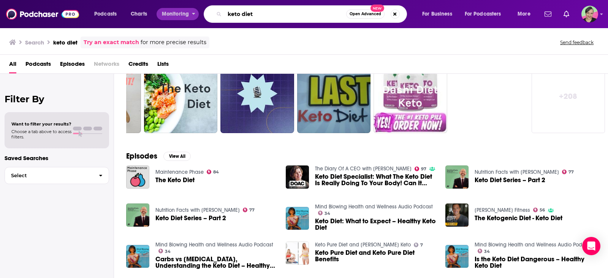
drag, startPoint x: 257, startPoint y: 13, endPoint x: 192, endPoint y: 9, distance: 65.1
click at [192, 9] on div "Podcasts Charts Monitoring keto diet Open Advanced New For Business For Podcast…" at bounding box center [313, 13] width 449 height 17
type input "low carb high protein"
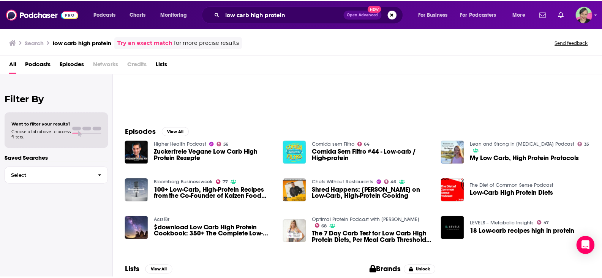
scroll to position [76, 0]
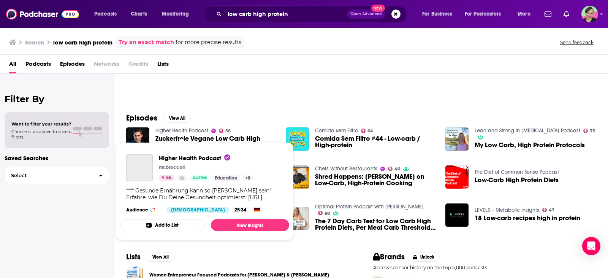
click at [178, 132] on link "Higher Health Podcast" at bounding box center [181, 130] width 53 height 6
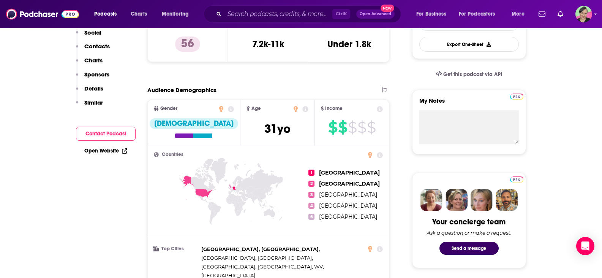
scroll to position [29, 0]
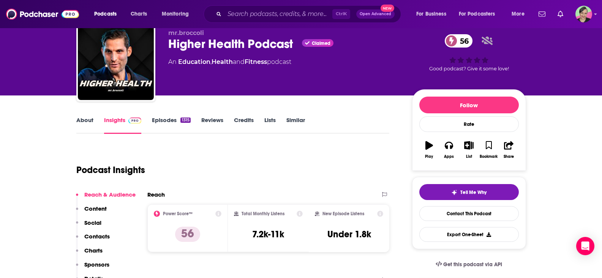
click at [83, 124] on link "About" at bounding box center [84, 124] width 17 height 17
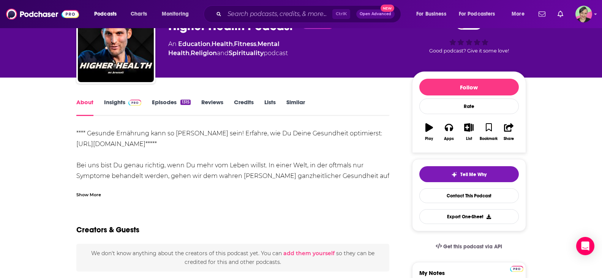
scroll to position [76, 0]
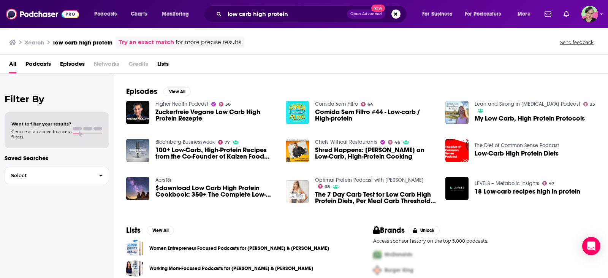
scroll to position [114, 0]
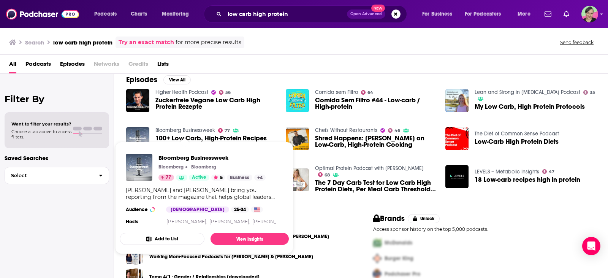
click at [188, 130] on link "Bloomberg Businessweek" at bounding box center [185, 130] width 60 height 6
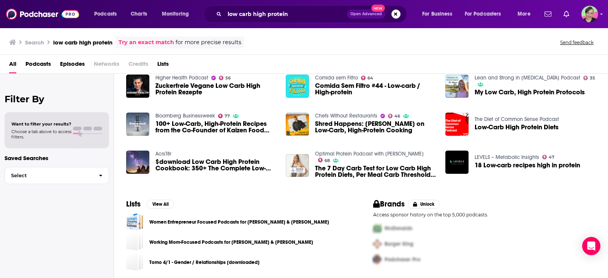
scroll to position [130, 0]
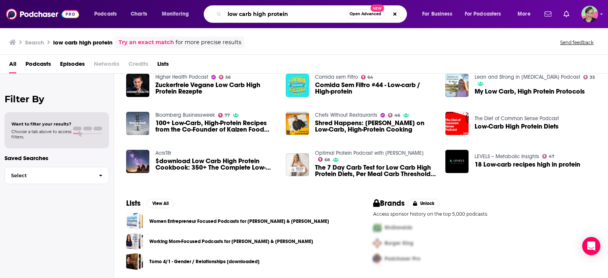
drag, startPoint x: 216, startPoint y: 17, endPoint x: 206, endPoint y: 17, distance: 9.5
click at [206, 17] on div "low carb high protein Open Advanced New" at bounding box center [305, 13] width 203 height 17
type input "healthy eating"
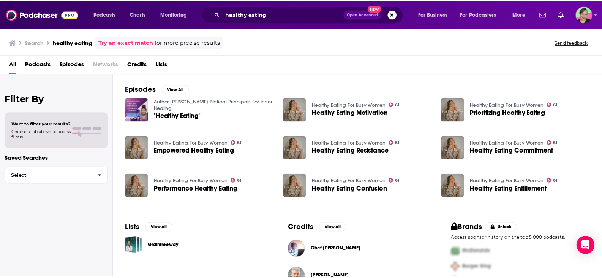
scroll to position [92, 0]
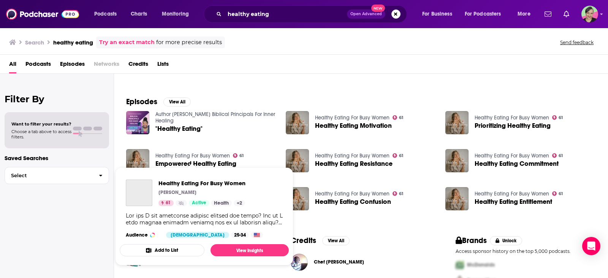
click at [209, 154] on link "Healthy Eating For Busy Women" at bounding box center [192, 155] width 74 height 6
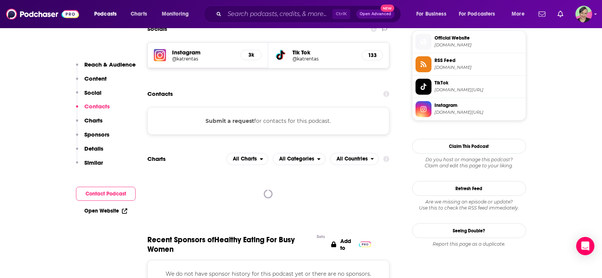
scroll to position [570, 0]
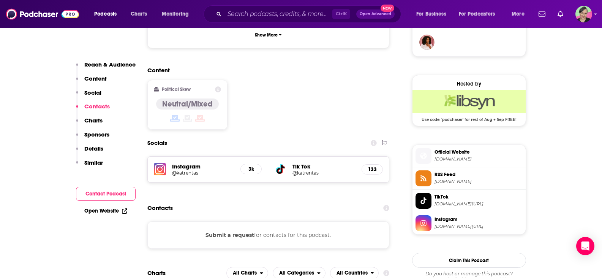
click at [372, 166] on h5 "133" at bounding box center [372, 169] width 8 height 6
click at [302, 163] on h5 "Tik Tok" at bounding box center [324, 166] width 63 height 7
click at [304, 157] on div "Tik Tok @katrentas 133" at bounding box center [328, 169] width 121 height 25
click at [310, 170] on h5 "@katrentas" at bounding box center [324, 173] width 63 height 6
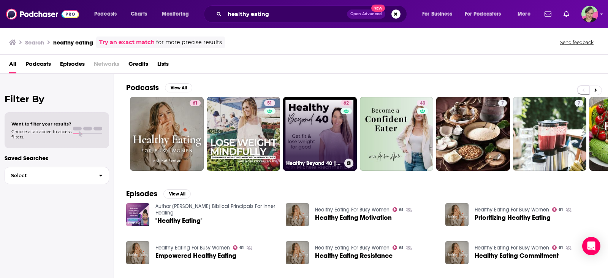
click at [313, 130] on link "62 Healthy Beyond 40 | Lose Weight, Healthier Habits, Healthy Eating, More Ener…" at bounding box center [320, 134] width 74 height 74
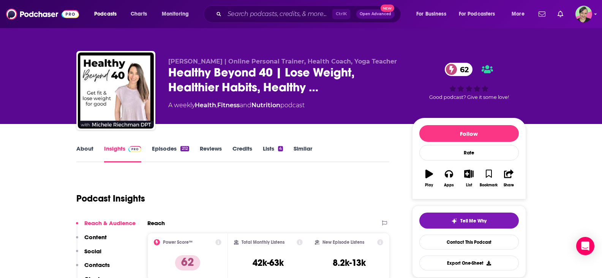
drag, startPoint x: 168, startPoint y: 70, endPoint x: 332, endPoint y: 98, distance: 166.2
click at [332, 98] on div "Michele Riechman | Online Personal Trainer, Health Coach, Yoga Teacher Healthy …" at bounding box center [301, 92] width 450 height 82
click at [355, 98] on div "Michele Riechman | Online Personal Trainer, Health Coach, Yoga Teacher Healthy …" at bounding box center [284, 88] width 232 height 61
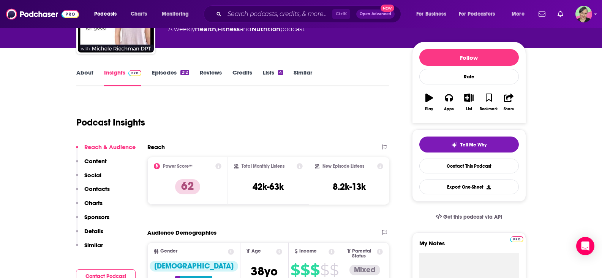
click at [299, 74] on link "Similar" at bounding box center [303, 77] width 19 height 17
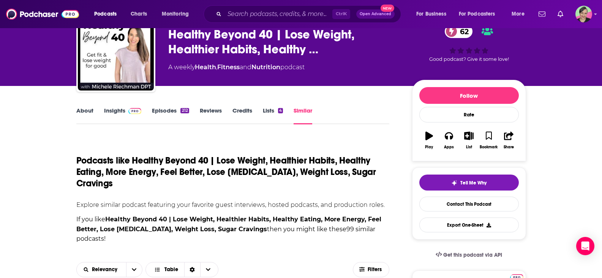
scroll to position [190, 0]
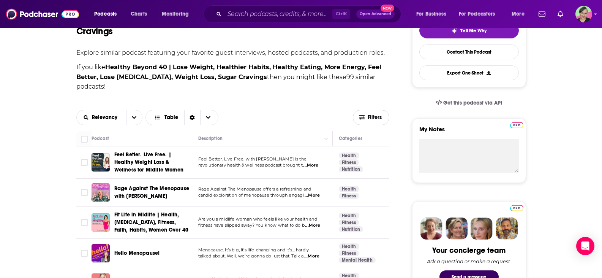
click at [376, 115] on span "Filters" at bounding box center [375, 117] width 15 height 5
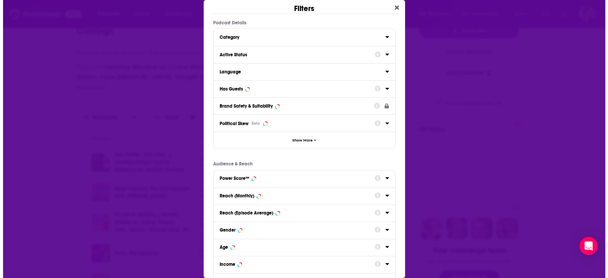
scroll to position [0, 0]
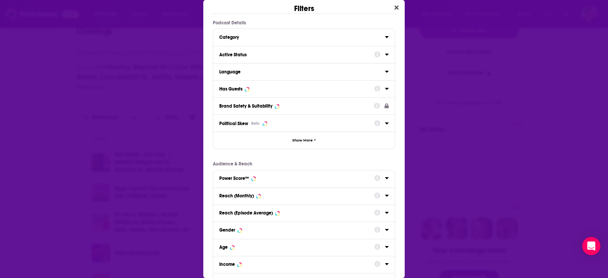
click at [241, 86] on div "Has Guests" at bounding box center [230, 88] width 23 height 5
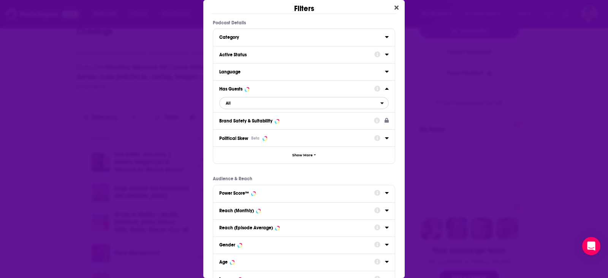
click at [249, 102] on span "All" at bounding box center [300, 103] width 161 height 10
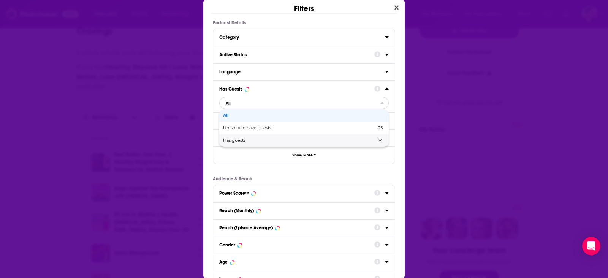
drag, startPoint x: 249, startPoint y: 139, endPoint x: 256, endPoint y: 114, distance: 25.3
click at [249, 139] on span "Has guests" at bounding box center [267, 140] width 88 height 4
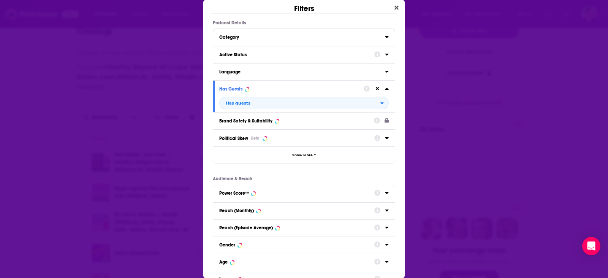
click at [248, 55] on div "Active Status" at bounding box center [294, 54] width 150 height 5
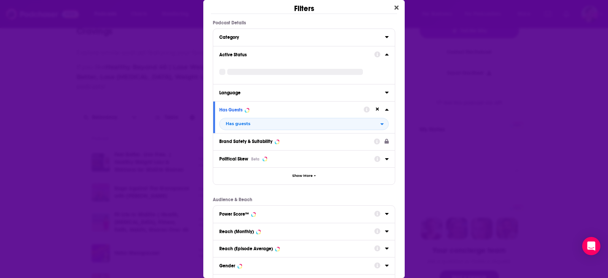
click at [247, 56] on div "Active Status" at bounding box center [294, 54] width 150 height 5
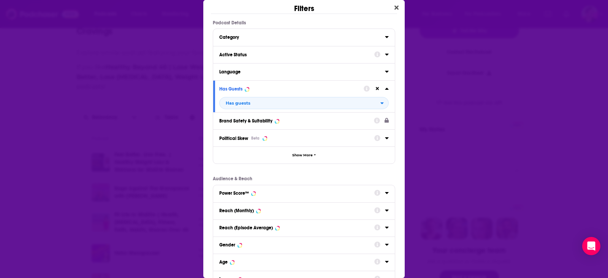
click at [247, 55] on div "Active Status" at bounding box center [294, 54] width 150 height 5
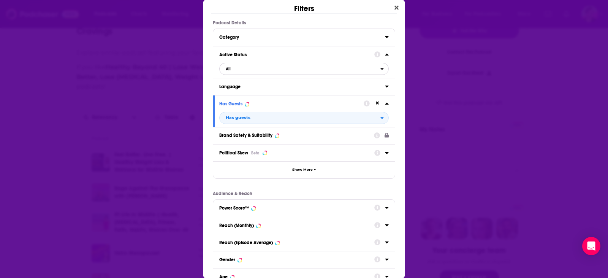
click at [241, 70] on span "All" at bounding box center [300, 69] width 161 height 10
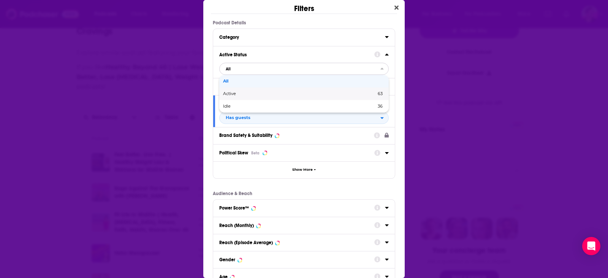
click at [240, 93] on span "Active" at bounding box center [264, 94] width 83 height 4
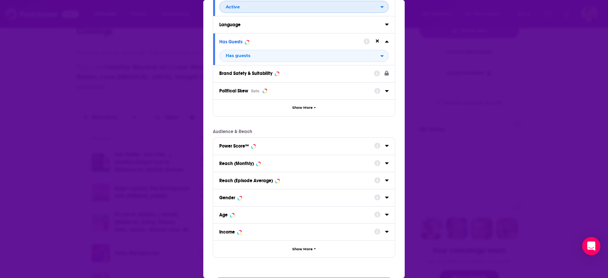
scroll to position [76, 0]
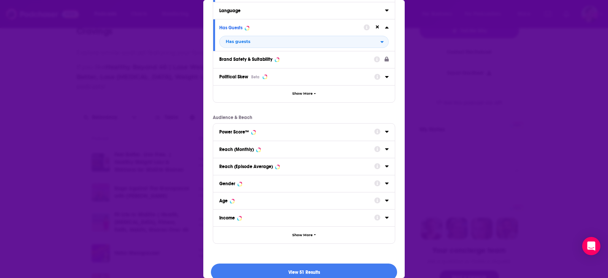
click at [254, 133] on div "Dialog" at bounding box center [253, 132] width 3 height 3
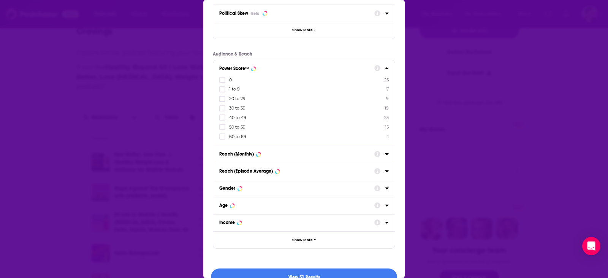
scroll to position [152, 0]
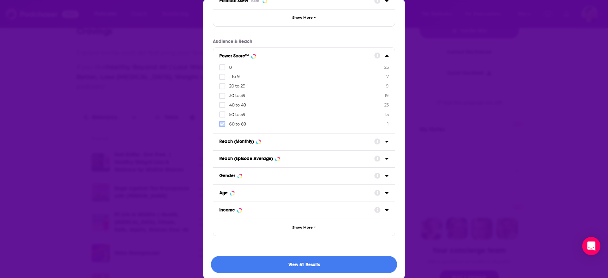
click at [220, 124] on icon "Dialog" at bounding box center [222, 124] width 5 height 5
click at [224, 125] on icon "Dialog" at bounding box center [222, 124] width 5 height 5
click at [317, 266] on button "View 11 Results" at bounding box center [304, 264] width 186 height 17
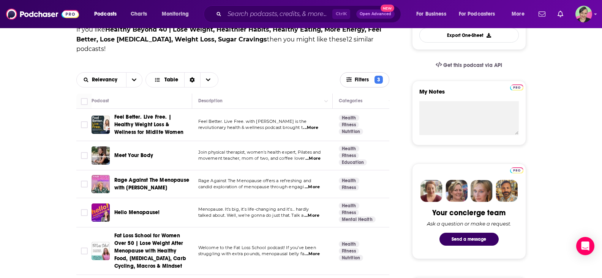
scroll to position [228, 0]
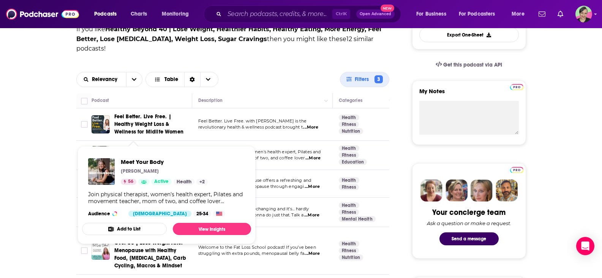
click at [124, 152] on span "Meet Your Body" at bounding box center [133, 155] width 39 height 6
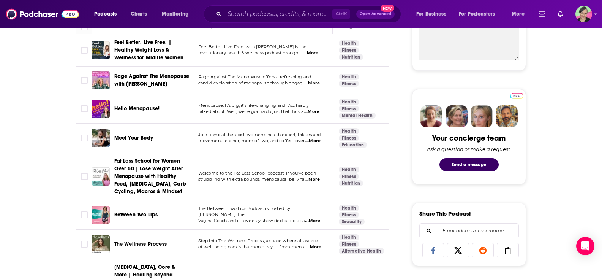
scroll to position [304, 0]
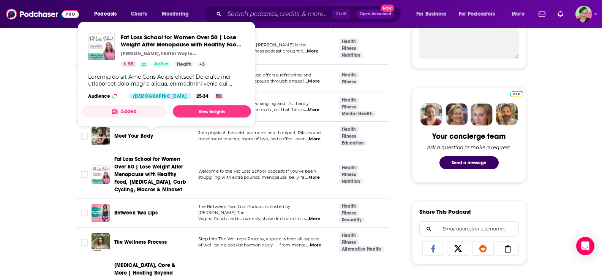
click at [142, 156] on span "Fat Loss School for Women Over 50 | Lose Weight After Menopause with Healthy Fo…" at bounding box center [150, 174] width 72 height 37
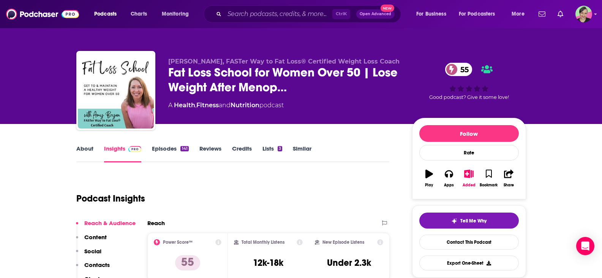
scroll to position [76, 0]
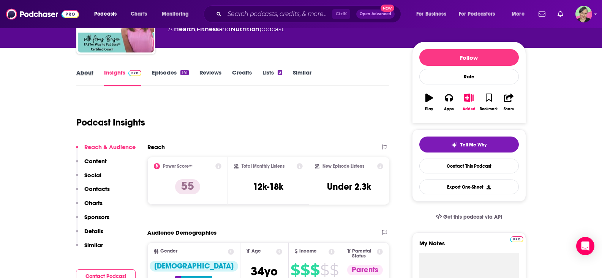
click at [93, 74] on div "About" at bounding box center [90, 77] width 28 height 17
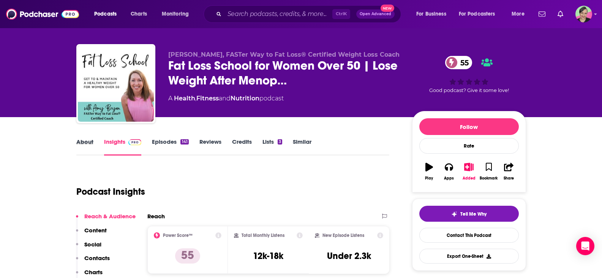
scroll to position [0, 0]
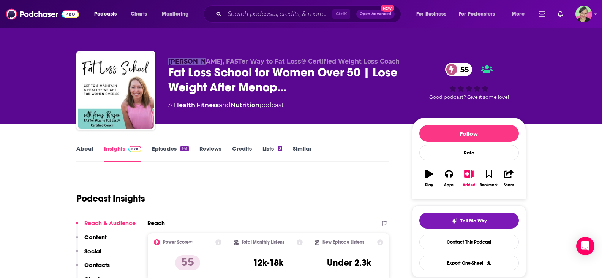
drag, startPoint x: 173, startPoint y: 60, endPoint x: 203, endPoint y: 62, distance: 30.5
click at [203, 62] on div "Amy Bryan, FASTer Way to Fat Loss® Certified Weight Loss Coach Fat Loss School …" at bounding box center [301, 92] width 450 height 82
copy span "Amy Bryan"
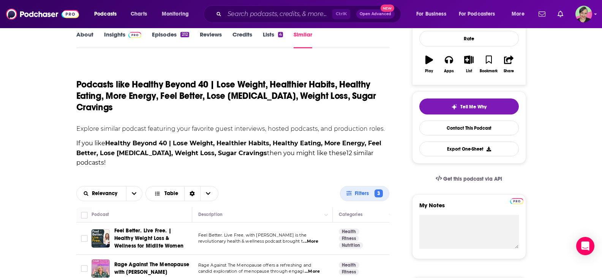
scroll to position [190, 0]
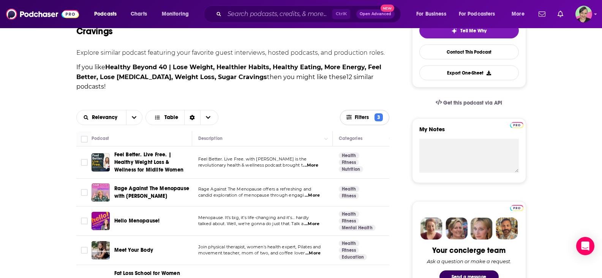
click at [365, 110] on button "Filters 3" at bounding box center [364, 117] width 49 height 15
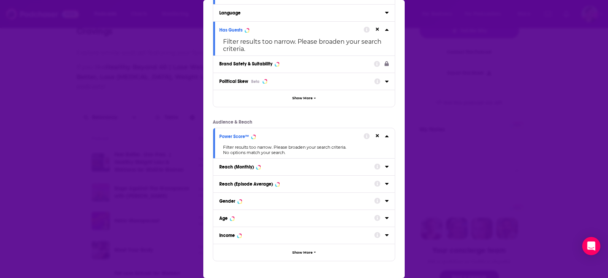
scroll to position [104, 0]
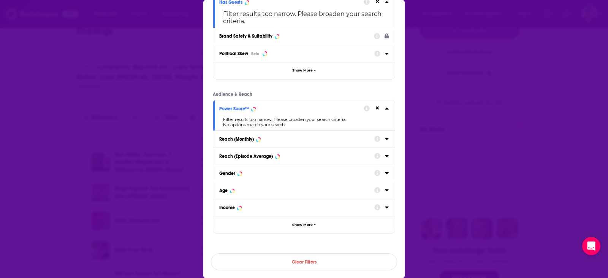
click at [331, 114] on div "Power Score™ Filter results too narrow. Please broaden your search criteria. No…" at bounding box center [304, 115] width 182 height 30
click at [374, 110] on button "Dialog" at bounding box center [377, 108] width 6 height 6
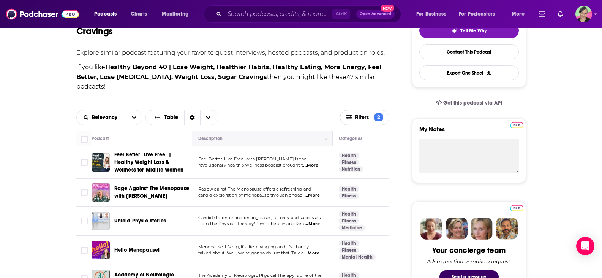
scroll to position [0, 0]
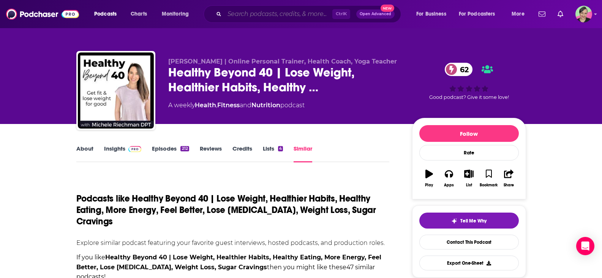
click at [279, 14] on input "Search podcasts, credits, & more..." at bounding box center [279, 14] width 108 height 12
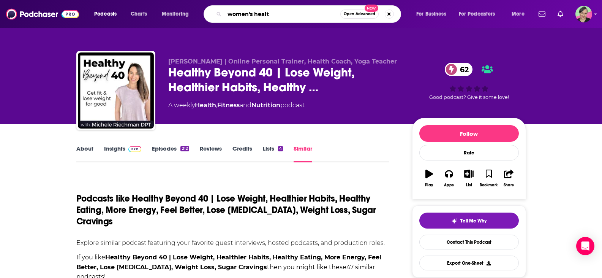
type input "women's health"
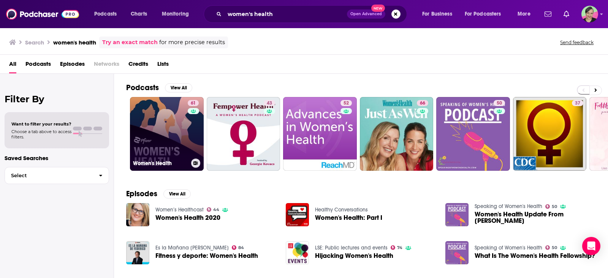
click at [150, 120] on link "61 Women's Health" at bounding box center [167, 134] width 74 height 74
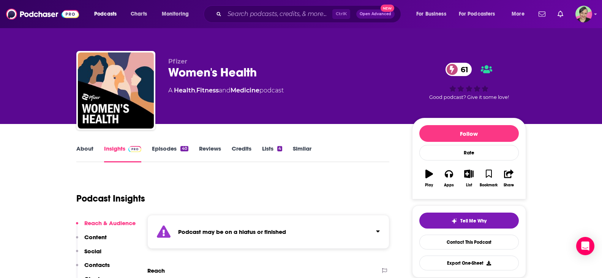
scroll to position [114, 0]
